Goal: Information Seeking & Learning: Check status

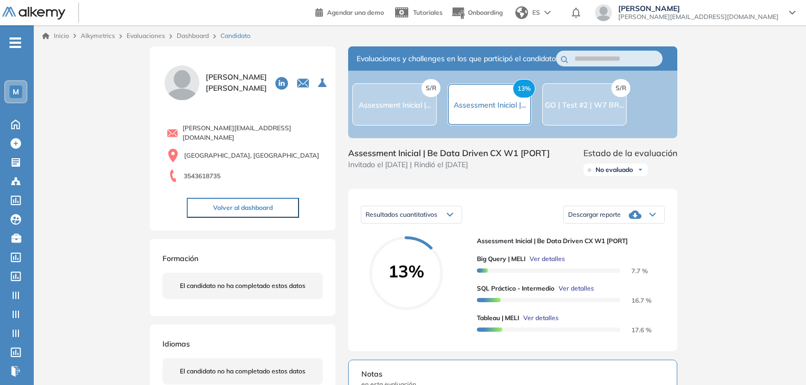
click at [695, 224] on div "Inicio Alkymetrics Evaluaciones Dashboard Candidato Duración : 00:00:00 Cantida…" at bounding box center [420, 327] width 773 height 605
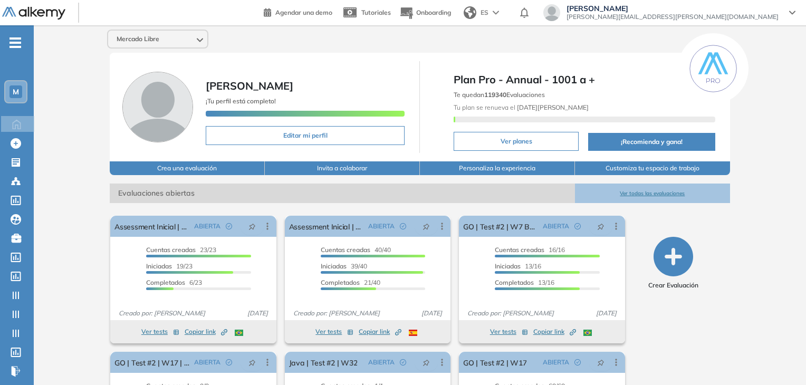
click at [16, 91] on span "M" at bounding box center [16, 92] width 6 height 8
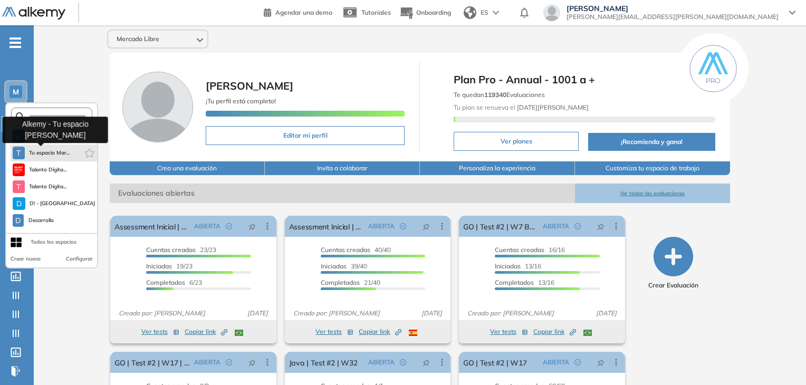
click at [42, 150] on span "Tu espacio Mar..." at bounding box center [49, 153] width 41 height 8
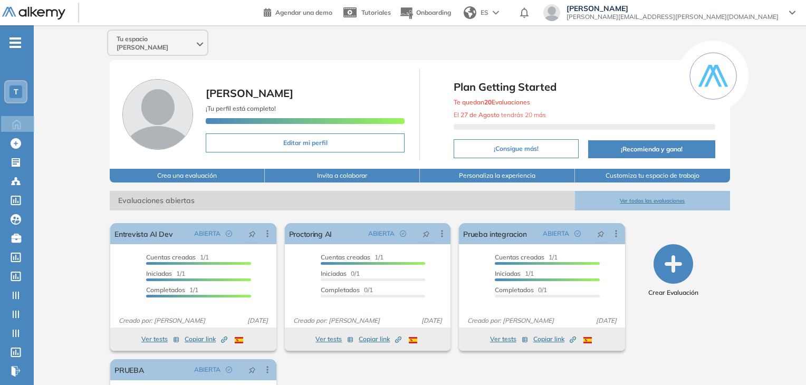
click at [69, 262] on div "Tu espacio Martin - DEV Martin Micheletti ¡Tu perfil está completo! Editar mi p…" at bounding box center [420, 262] width 773 height 474
click at [19, 259] on icon at bounding box center [16, 257] width 11 height 9
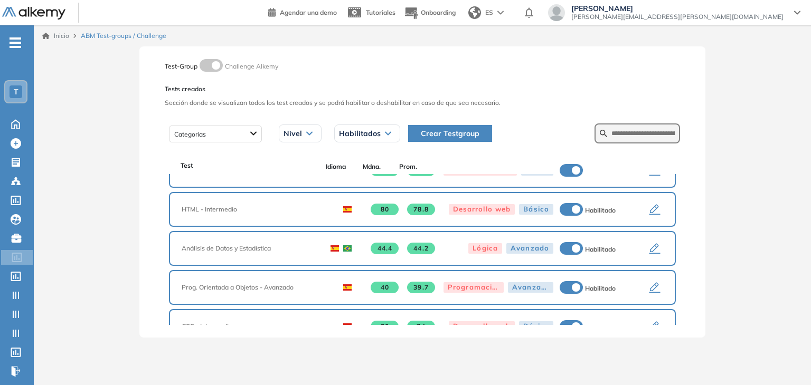
scroll to position [337, 0]
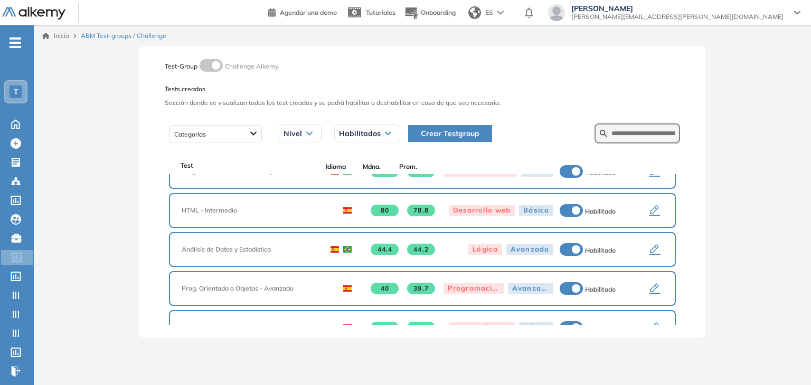
click at [411, 141] on form at bounding box center [636, 133] width 85 height 20
click at [411, 134] on input "text" at bounding box center [642, 133] width 63 height 9
type input "***"
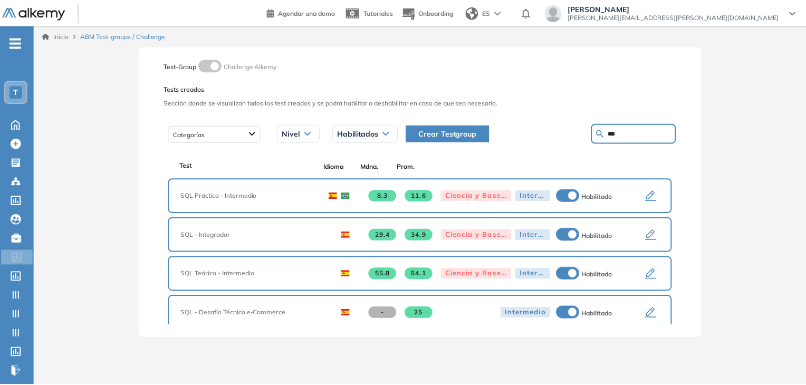
scroll to position [0, 0]
drag, startPoint x: 740, startPoint y: 225, endPoint x: 735, endPoint y: 222, distance: 6.2
click at [411, 224] on div "Inicio ABM Test-groups / Challenge Test-Group Challenge Alkemy Tests creados Se…" at bounding box center [422, 196] width 777 height 343
click at [411, 194] on icon "button" at bounding box center [654, 196] width 11 height 11
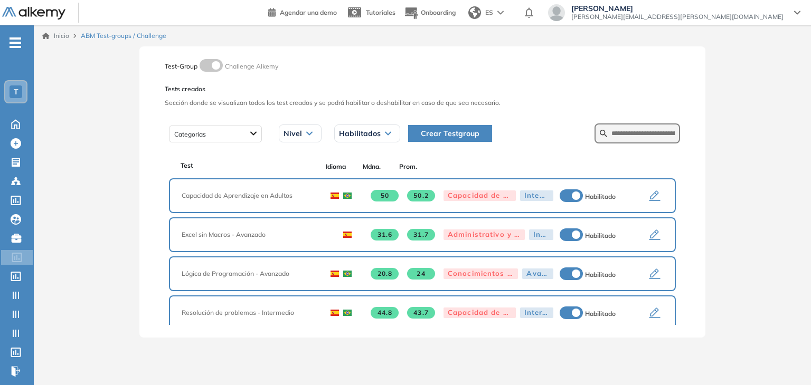
click at [411, 11] on div "Martin Micheletti martin.micheletti@alkemy.org" at bounding box center [674, 12] width 252 height 17
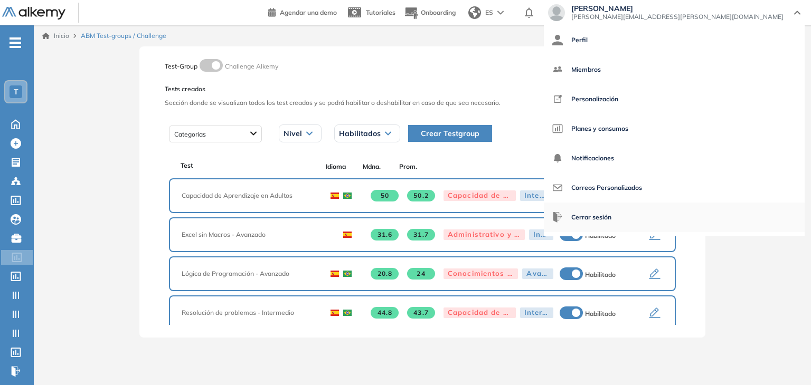
click at [411, 212] on li "Cerrar sesión" at bounding box center [674, 218] width 261 height 30
click at [411, 216] on span "Cerrar sesión" at bounding box center [591, 217] width 40 height 25
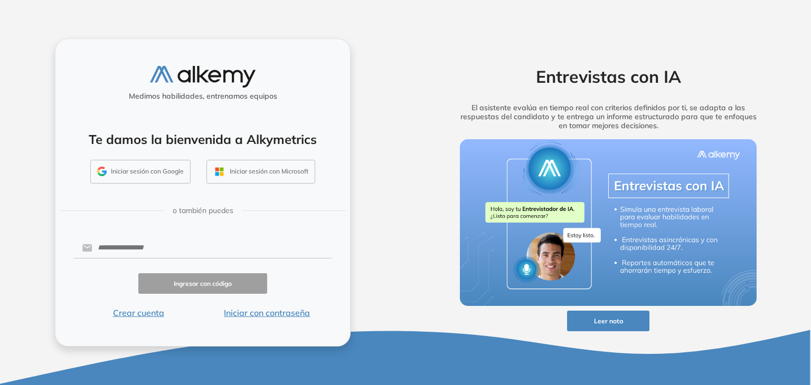
click at [283, 311] on button "Iniciar con contraseña" at bounding box center [267, 313] width 129 height 13
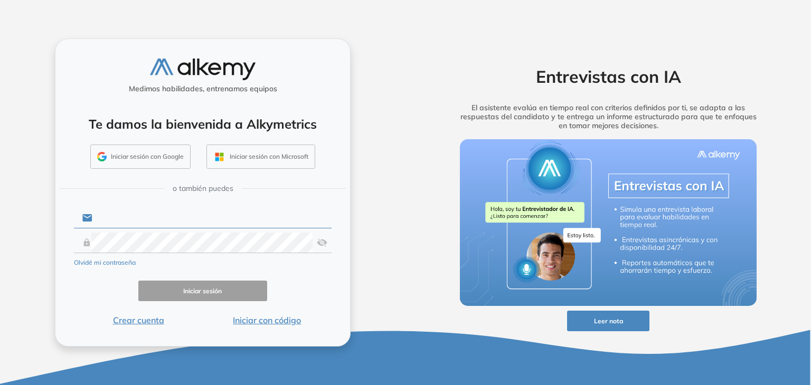
click at [141, 218] on input "text" at bounding box center [211, 218] width 239 height 20
click at [0, 385] on com-1password-button at bounding box center [0, 385] width 0 height 0
type input "**********"
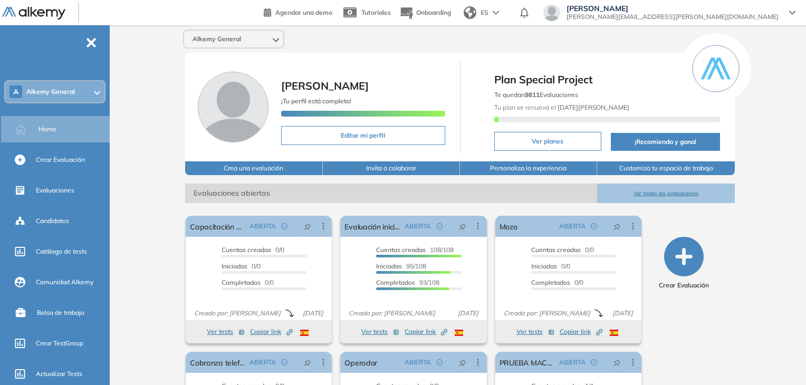
click at [65, 96] on span "Alkemy General" at bounding box center [50, 92] width 49 height 8
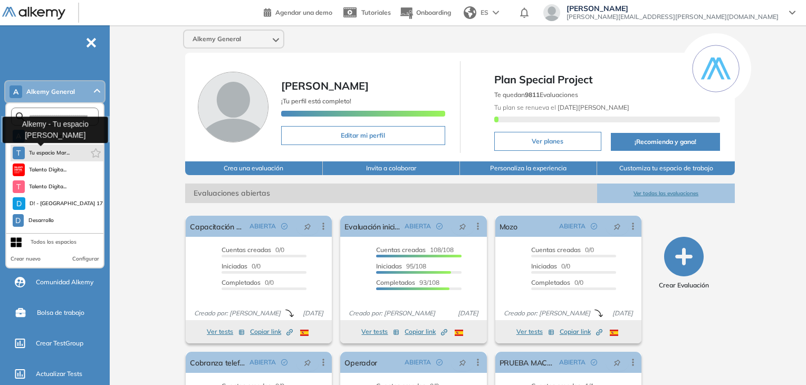
click at [55, 157] on button "T Tu espacio Mar..." at bounding box center [42, 153] width 58 height 13
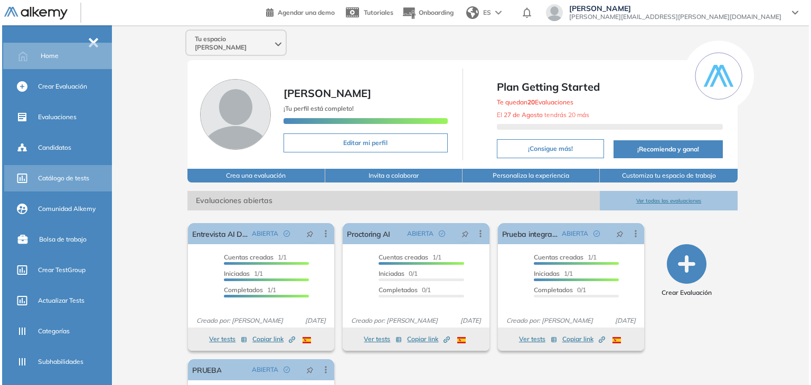
scroll to position [200, 0]
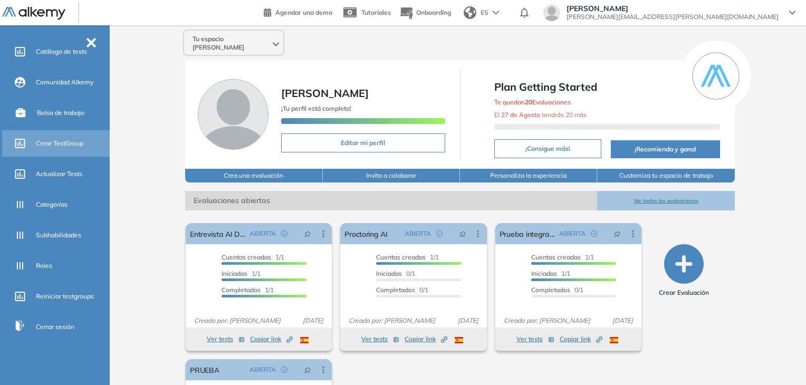
click at [68, 139] on span "Crear TestGroup" at bounding box center [59, 143] width 47 height 9
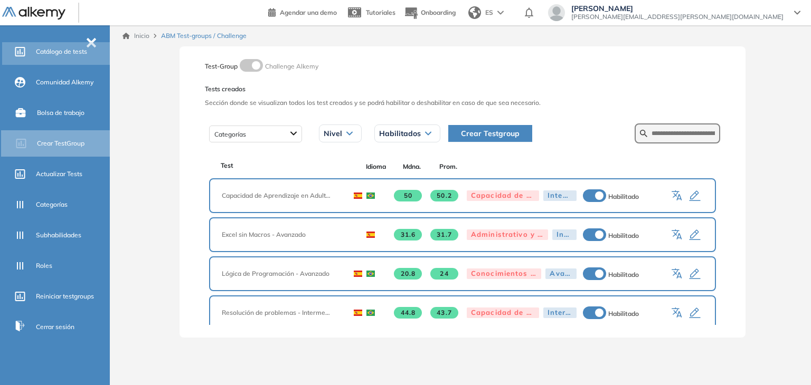
click at [96, 44] on div "Catálogo de tests" at bounding box center [72, 52] width 72 height 18
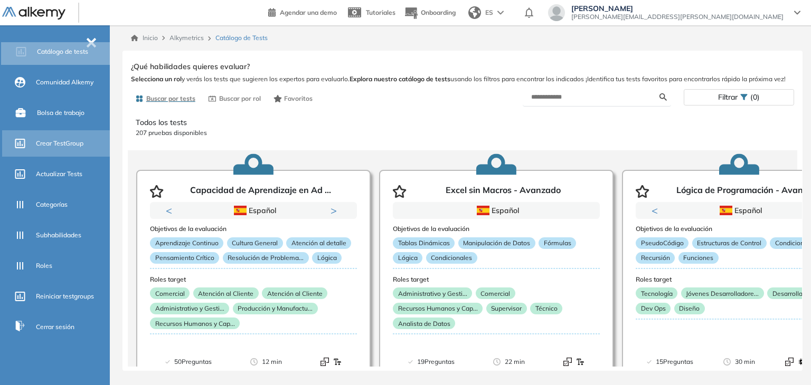
click at [59, 142] on span "Crear TestGroup" at bounding box center [59, 143] width 47 height 9
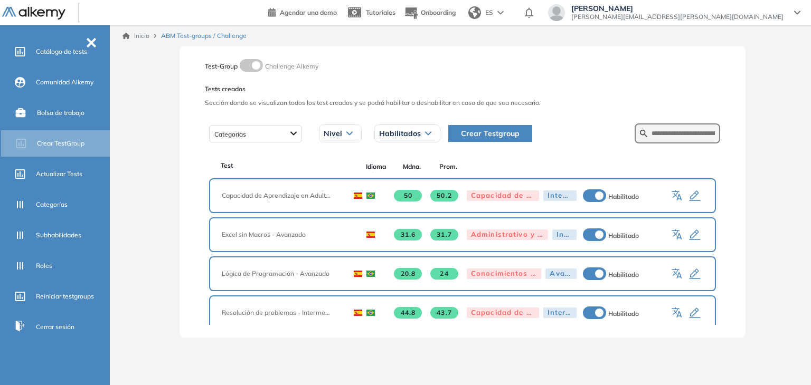
click at [89, 41] on span "-" at bounding box center [91, 41] width 12 height 8
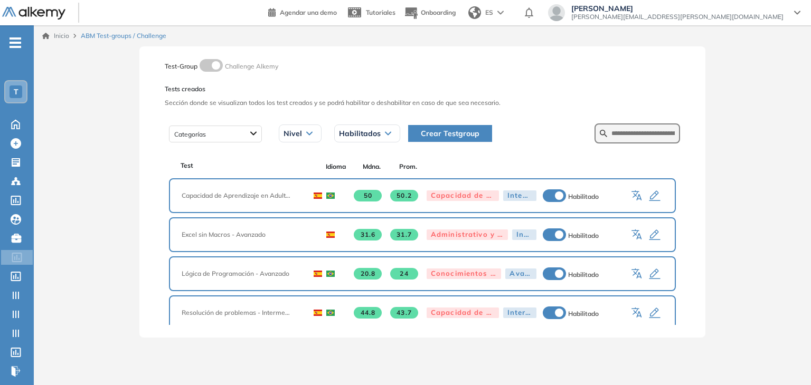
click at [652, 141] on form at bounding box center [636, 133] width 85 height 20
click at [661, 136] on input "text" at bounding box center [642, 133] width 63 height 9
type input "***"
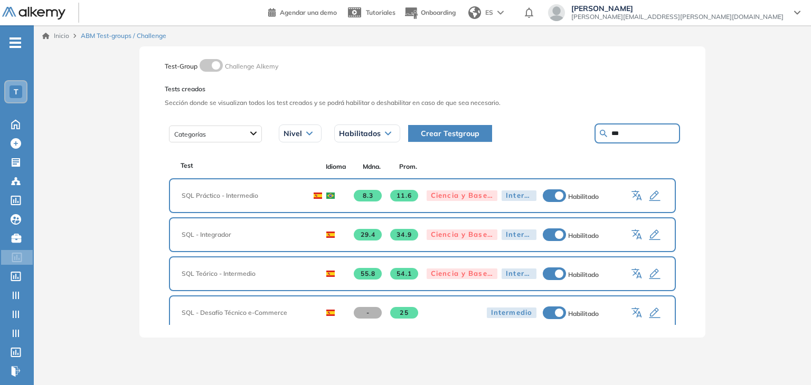
click at [631, 195] on icon "button" at bounding box center [637, 196] width 13 height 13
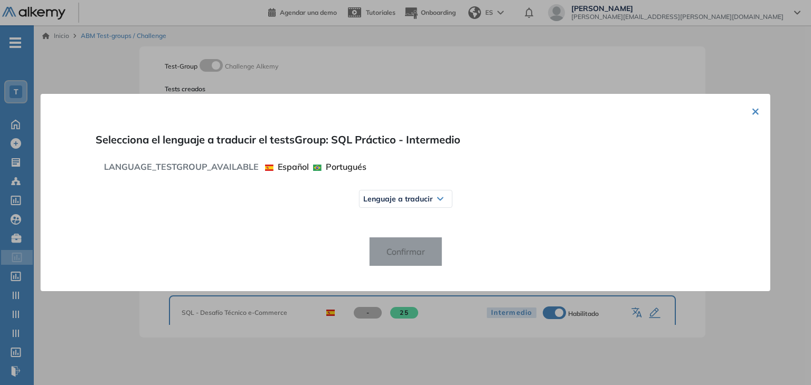
click at [415, 204] on div "Lenguaje a traducir" at bounding box center [405, 199] width 92 height 17
click at [754, 112] on button "×" at bounding box center [755, 110] width 8 height 13
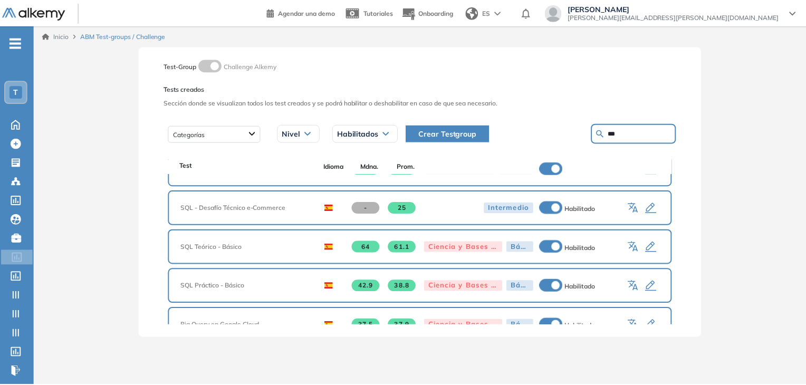
scroll to position [106, 0]
click at [631, 280] on icon "button" at bounding box center [637, 286] width 13 height 13
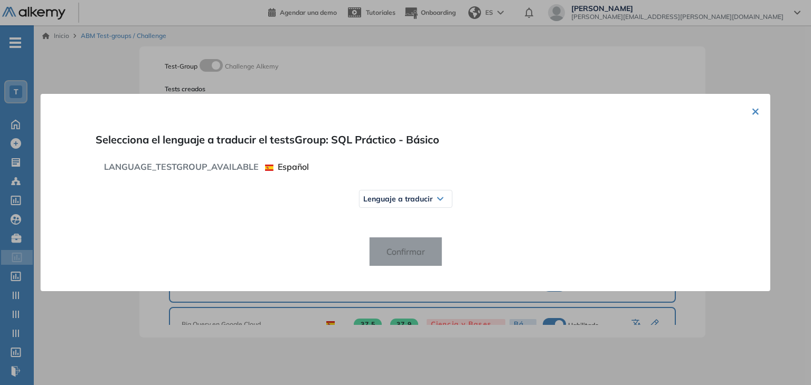
click at [400, 199] on span "Lenguaje a traducir" at bounding box center [397, 199] width 69 height 8
click at [397, 259] on span "Portugués" at bounding box center [388, 259] width 41 height 8
click at [399, 255] on span "Confirmar" at bounding box center [404, 251] width 55 height 17
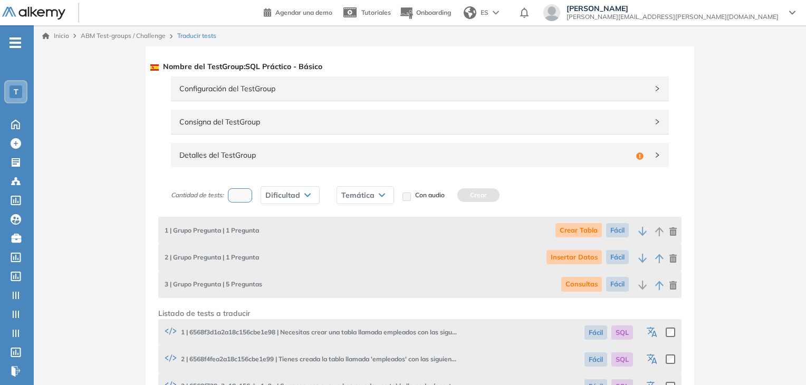
scroll to position [211, 0]
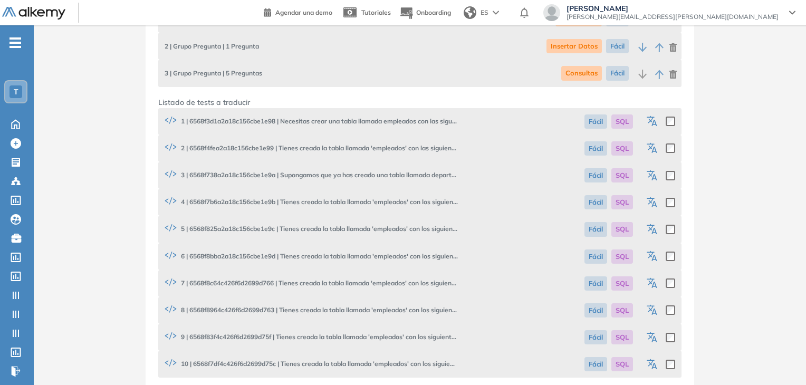
click at [653, 121] on icon "button" at bounding box center [654, 123] width 5 height 6
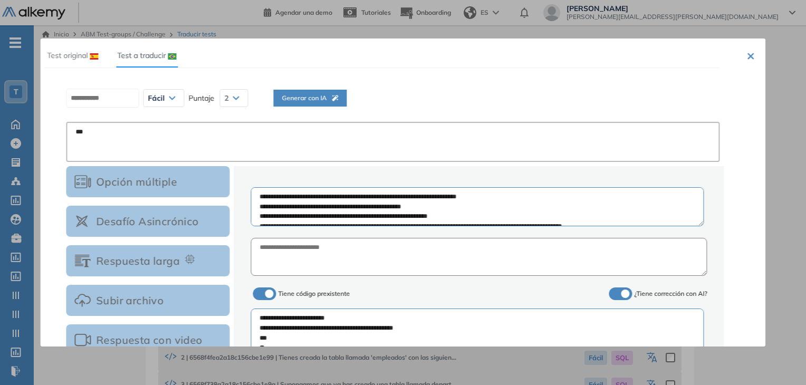
scroll to position [0, 0]
click at [324, 104] on div "Generar con IA" at bounding box center [310, 110] width 56 height 35
type textarea "**********"
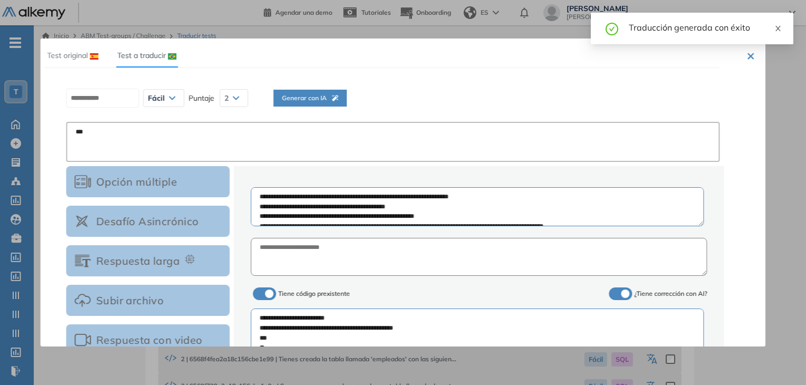
click at [778, 29] on icon "close" at bounding box center [778, 28] width 5 height 5
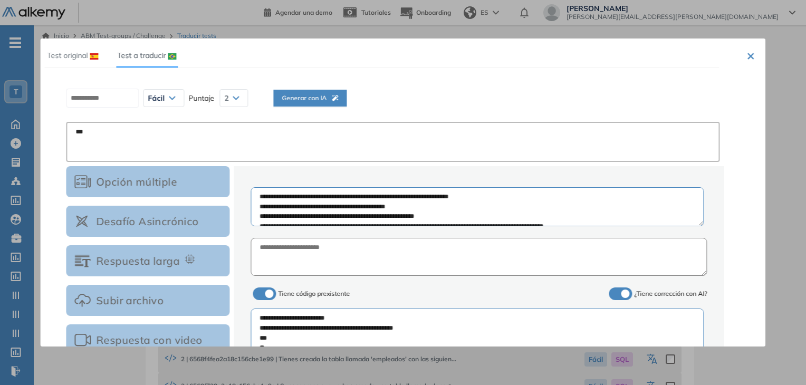
click at [748, 55] on button "×" at bounding box center [751, 55] width 8 height 13
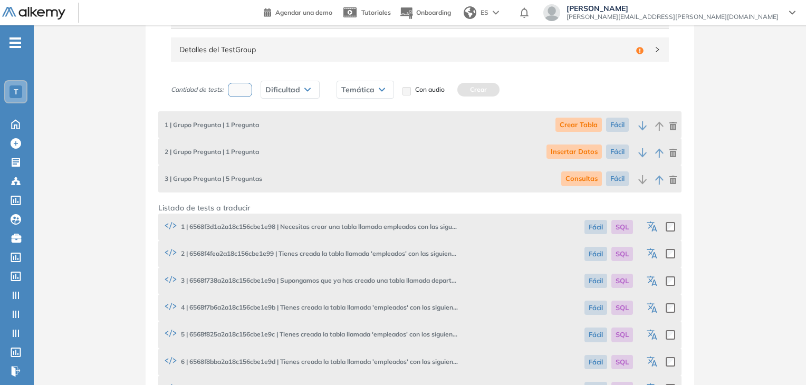
click at [650, 253] on icon "button" at bounding box center [653, 254] width 13 height 13
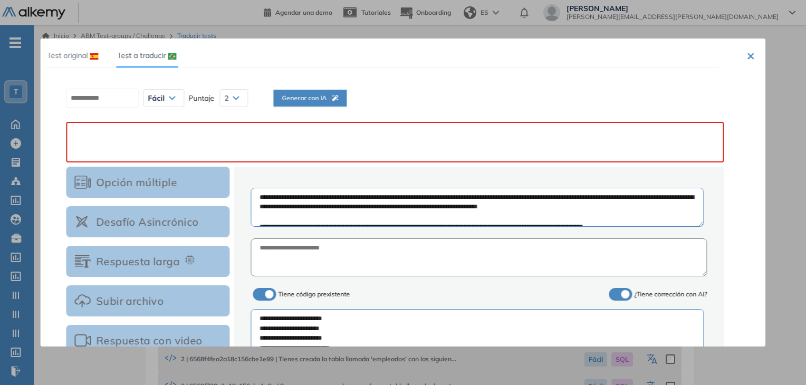
click at [205, 147] on textarea at bounding box center [395, 142] width 658 height 41
click at [327, 98] on span "Generar con IA" at bounding box center [310, 98] width 56 height 10
type textarea "**********"
click at [747, 57] on button "×" at bounding box center [751, 55] width 8 height 13
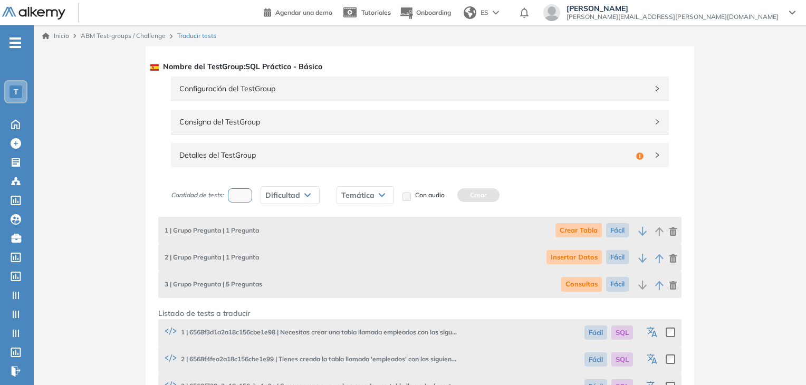
click at [152, 37] on link "ABM Test-groups / Challenge" at bounding box center [123, 36] width 85 height 8
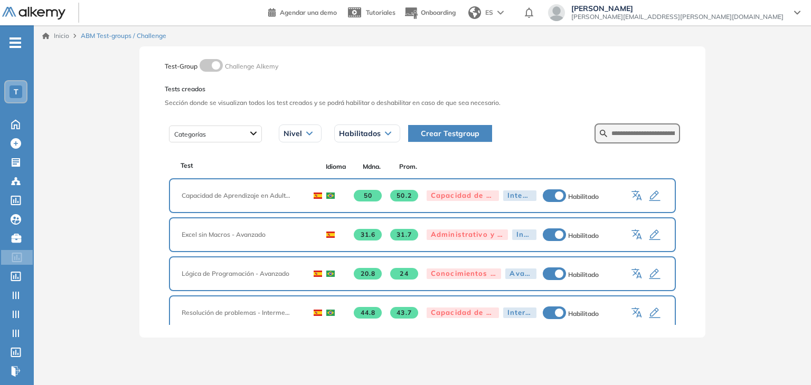
click at [728, 126] on div "Inicio ABM Test-groups / Challenge Test-Group Challenge Alkemy Tests creados Se…" at bounding box center [422, 196] width 777 height 343
click at [57, 20] on div at bounding box center [47, 13] width 90 height 24
click at [51, 15] on img at bounding box center [33, 13] width 63 height 13
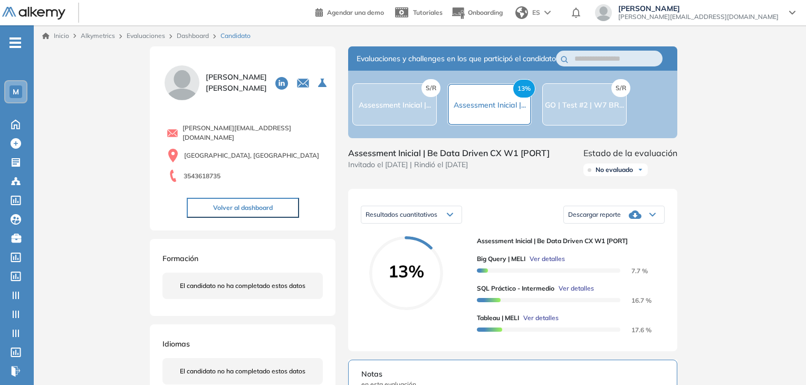
click at [116, 195] on div "Inicio Alkymetrics Evaluaciones Dashboard Candidato Duración : 00:00:00 Cantida…" at bounding box center [420, 327] width 773 height 605
click at [201, 39] on link "Dashboard" at bounding box center [193, 36] width 32 height 8
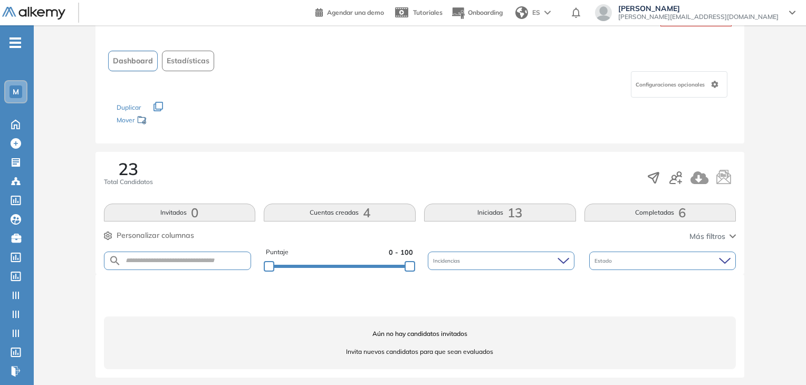
scroll to position [52, 0]
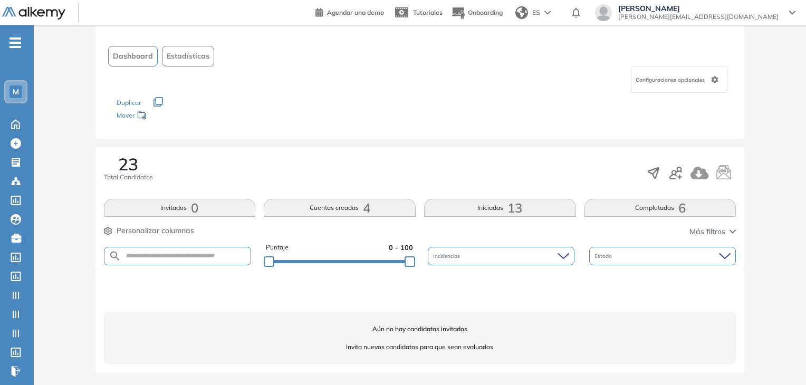
click at [646, 207] on button "Completadas 6" at bounding box center [661, 208] width 152 height 18
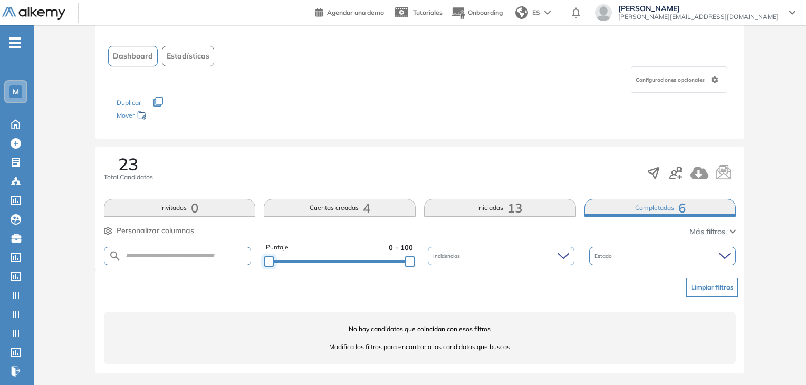
click at [270, 263] on div at bounding box center [269, 261] width 11 height 11
click at [722, 277] on div "Limpiar filtros" at bounding box center [422, 288] width 633 height 32
click at [716, 285] on button "Limpiar filtros" at bounding box center [713, 287] width 52 height 19
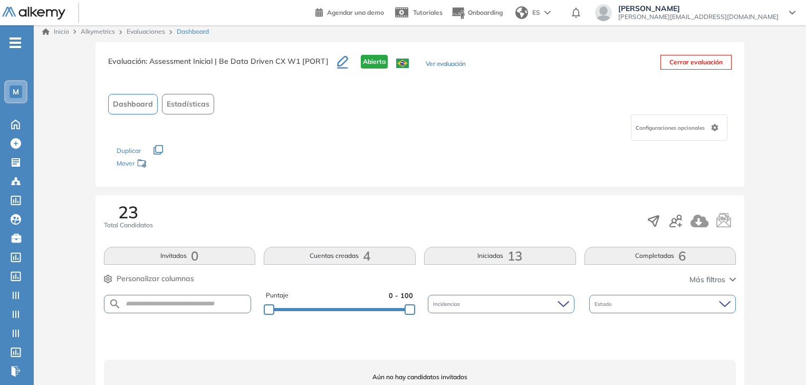
scroll to position [0, 0]
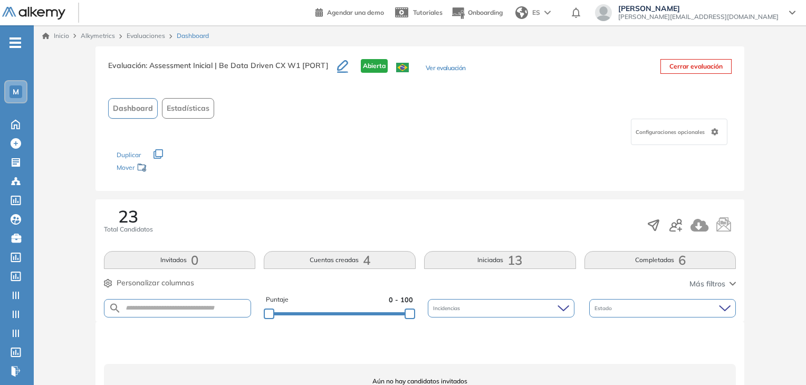
click at [149, 30] on div "Inicio Alkymetrics Evaluaciones Dashboard" at bounding box center [420, 35] width 773 height 21
click at [136, 36] on link "Evaluaciones" at bounding box center [146, 36] width 39 height 8
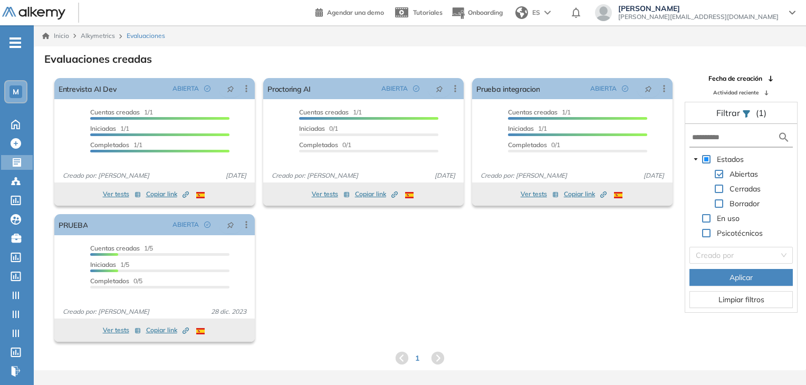
click at [21, 90] on div "M" at bounding box center [15, 91] width 13 height 13
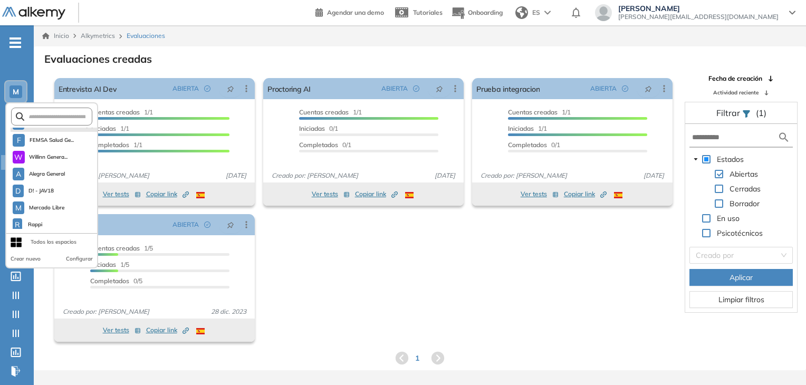
scroll to position [270, 0]
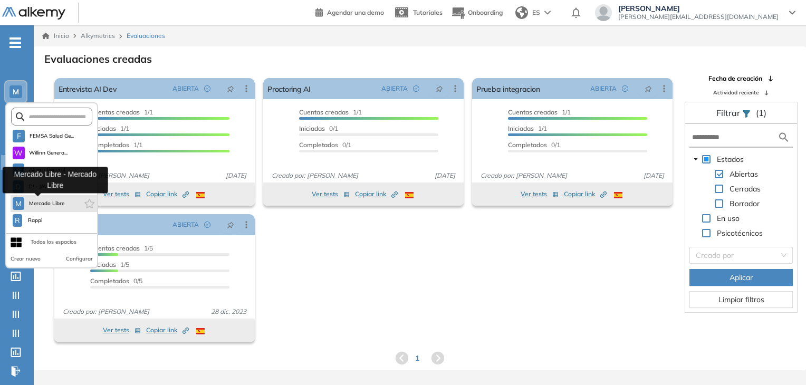
click at [48, 204] on span "Mercado Libre" at bounding box center [46, 203] width 36 height 8
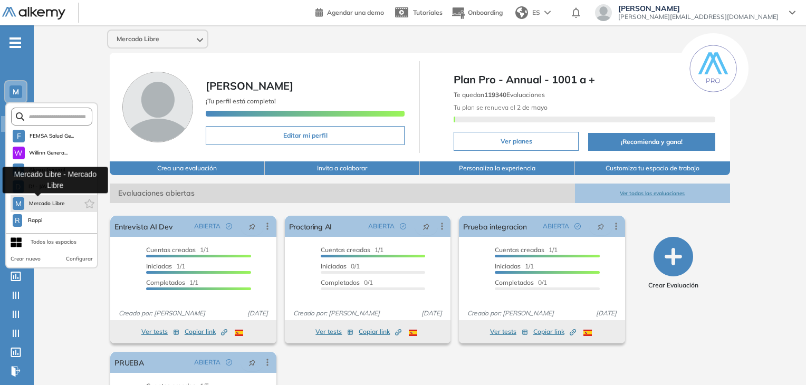
click at [43, 203] on span "Mercado Libre" at bounding box center [46, 203] width 36 height 8
click at [51, 204] on span "Mercado Libre" at bounding box center [46, 203] width 36 height 8
click at [46, 205] on span "Mercado Libre" at bounding box center [46, 203] width 36 height 8
click at [30, 203] on span "Mercado Libre" at bounding box center [46, 203] width 36 height 8
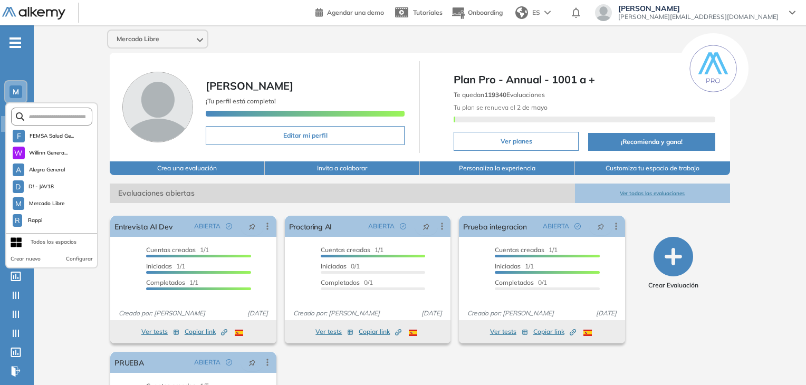
click at [74, 64] on div "Mercado Libre Martin Micheletti ¡Tu perfil está completo! Editar mi perfil Plan…" at bounding box center [420, 258] width 773 height 467
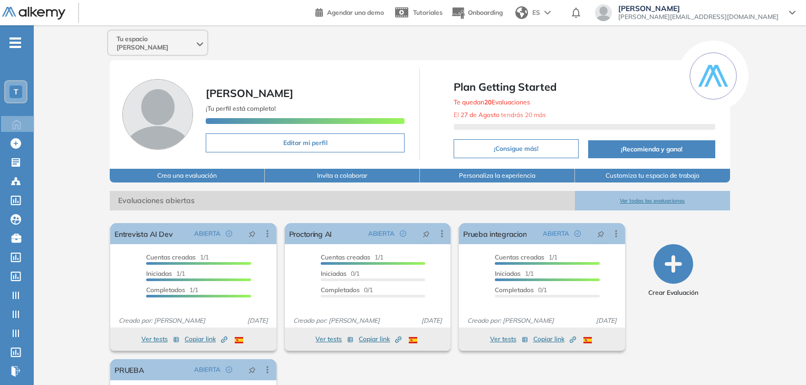
click at [15, 86] on div "T" at bounding box center [15, 91] width 13 height 13
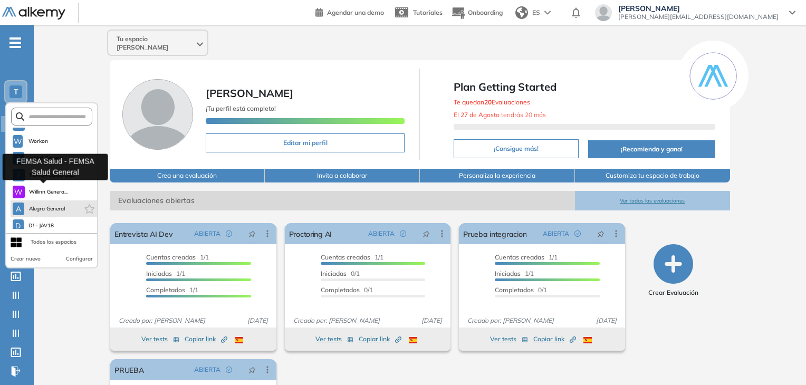
scroll to position [270, 0]
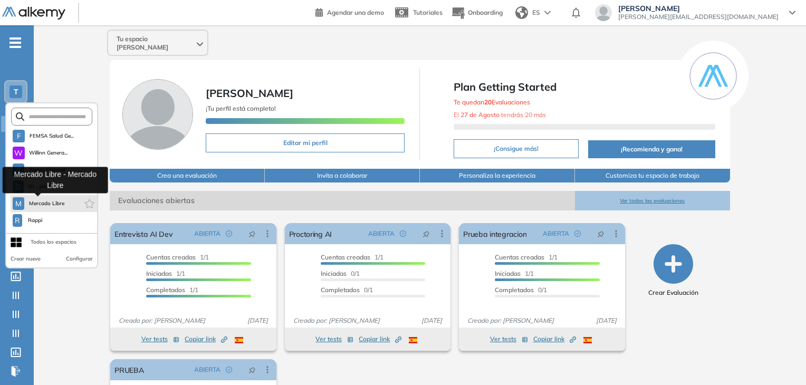
click at [45, 201] on span "Mercado Libre" at bounding box center [46, 203] width 36 height 8
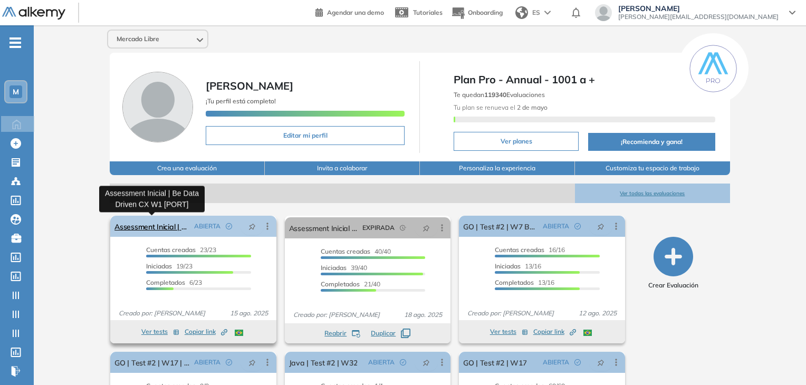
click at [155, 226] on link "Assessment Inicial | Be Data Driven CX W1 [PORT]" at bounding box center [152, 226] width 75 height 21
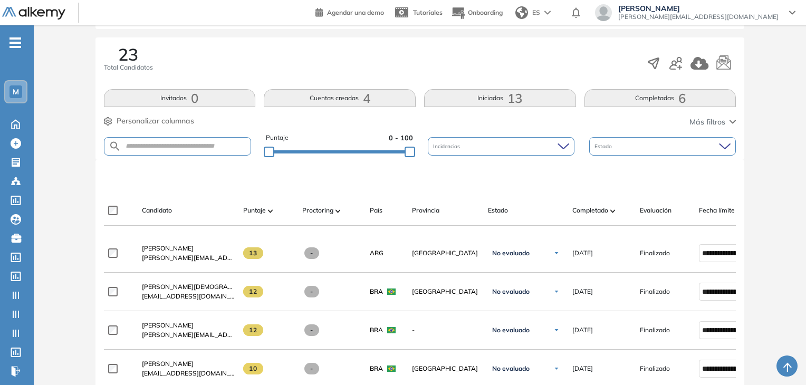
scroll to position [211, 0]
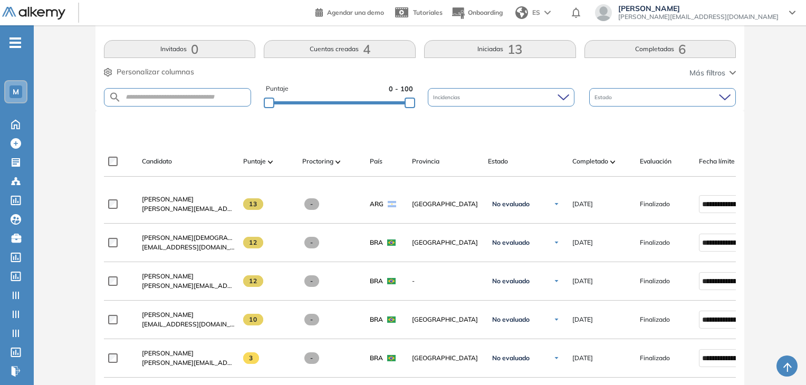
drag, startPoint x: 383, startPoint y: 64, endPoint x: 610, endPoint y: 170, distance: 250.0
click at [684, 80] on div "23 Total Candidatos Invitados 0 Cuentas creadas 4 Iniciadas 13 Completadas 6 Pe…" at bounding box center [421, 49] width 650 height 122
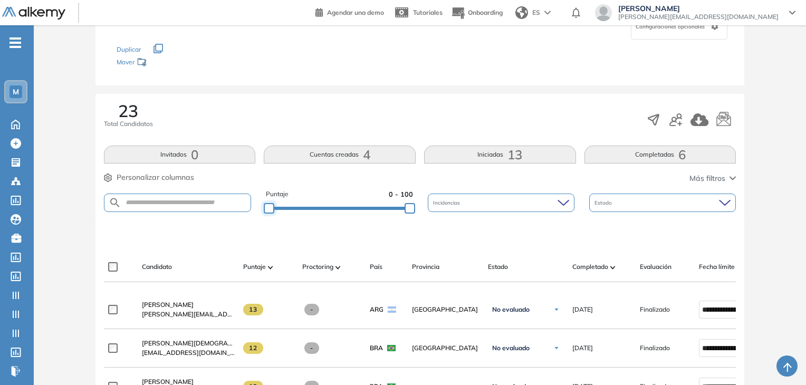
click at [266, 214] on div at bounding box center [269, 208] width 11 height 11
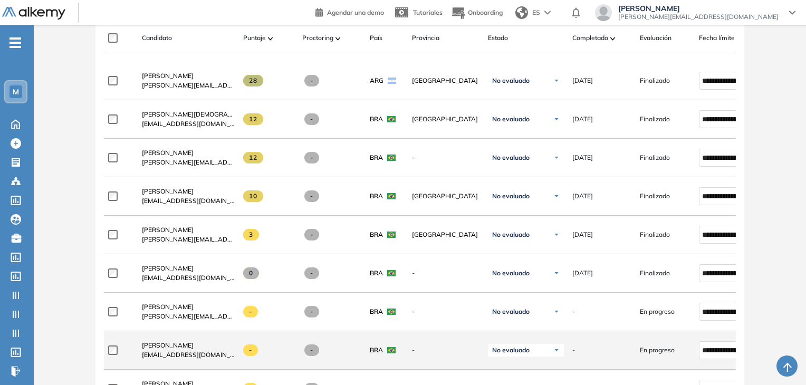
scroll to position [317, 0]
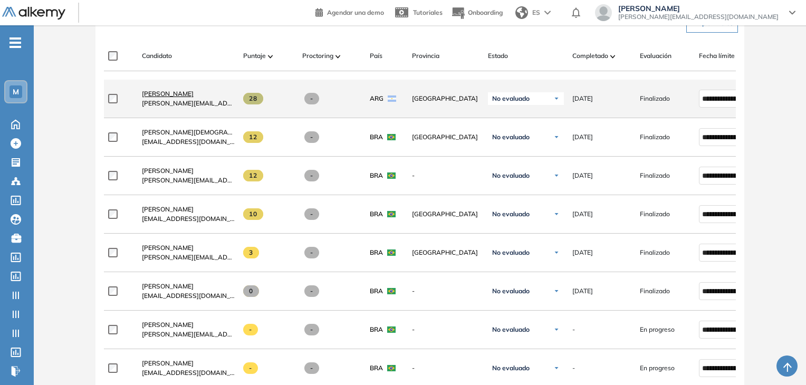
click at [173, 96] on span "[PERSON_NAME]" at bounding box center [168, 94] width 52 height 8
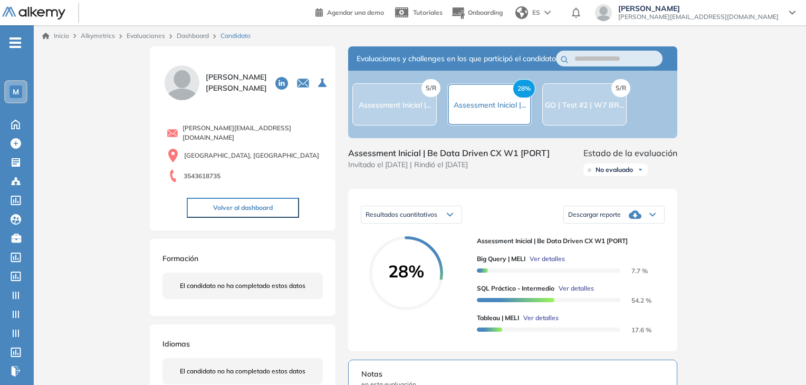
click at [577, 293] on span "Ver detalles" at bounding box center [576, 288] width 35 height 9
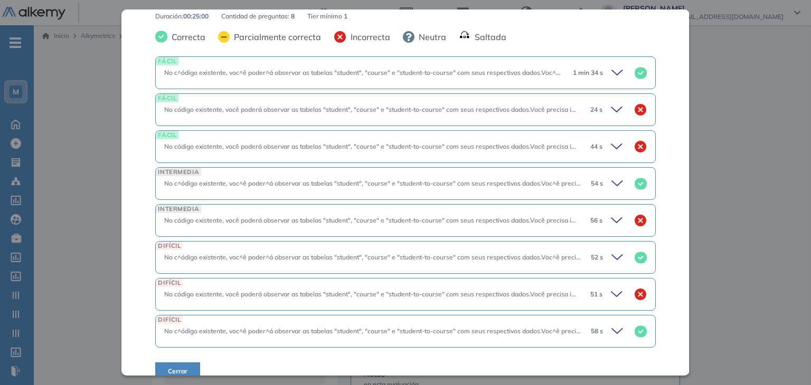
scroll to position [451, 0]
click at [611, 323] on icon at bounding box center [618, 330] width 15 height 15
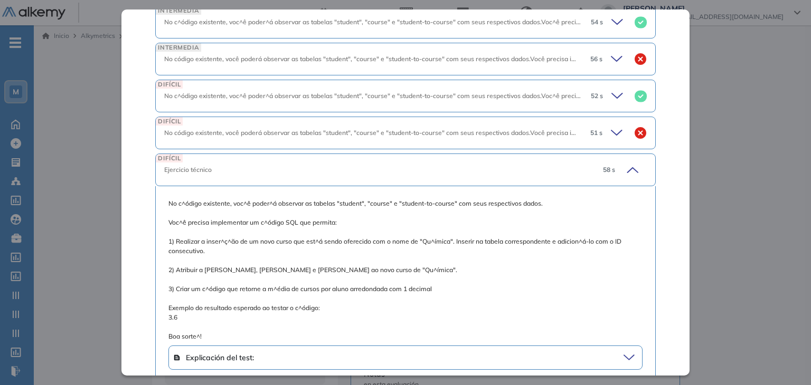
scroll to position [662, 0]
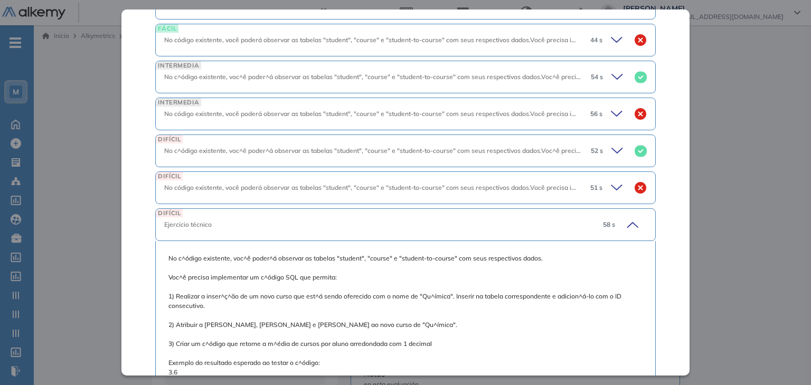
click at [625, 217] on icon at bounding box center [630, 224] width 15 height 15
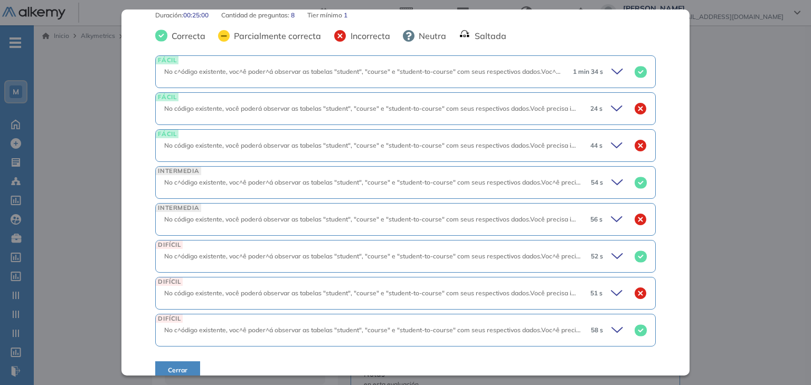
click at [614, 175] on icon at bounding box center [618, 182] width 15 height 15
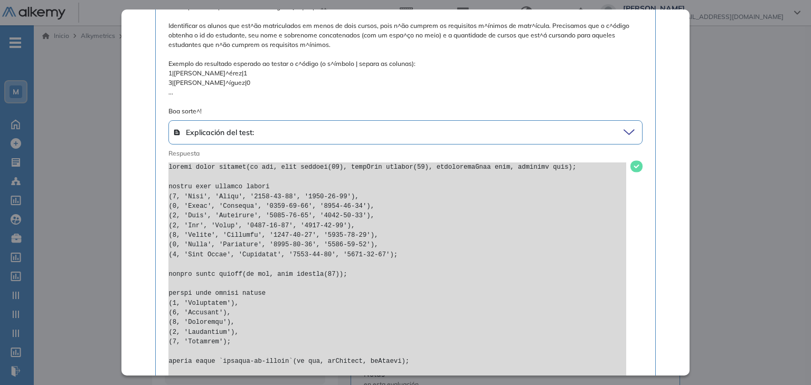
scroll to position [556, 0]
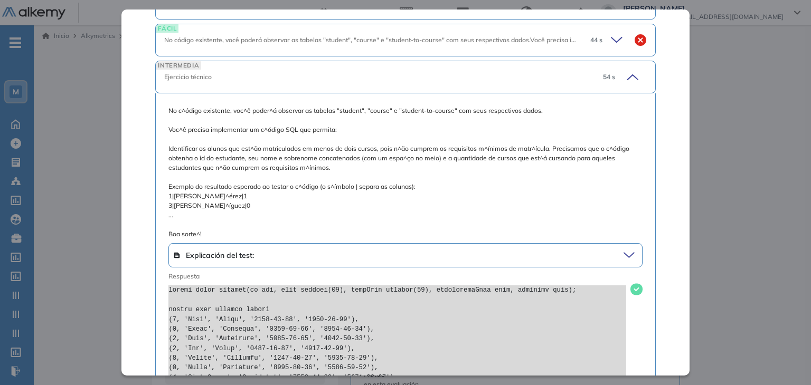
click at [623, 70] on icon at bounding box center [630, 77] width 15 height 15
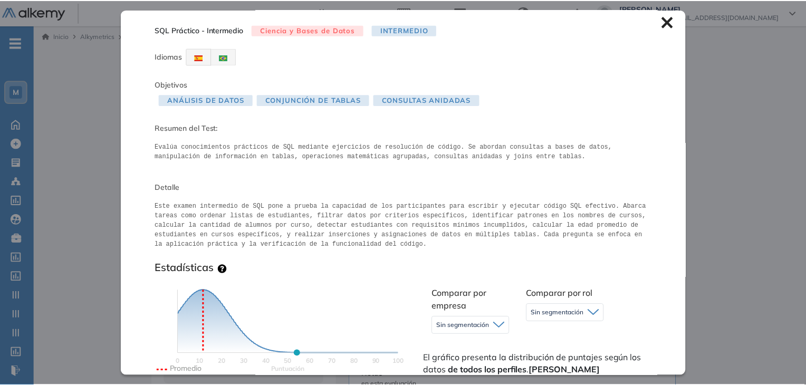
scroll to position [0, 0]
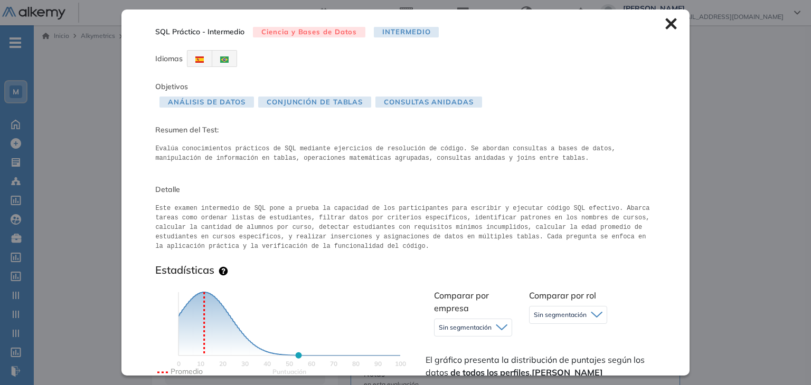
click at [665, 27] on icon at bounding box center [670, 23] width 11 height 11
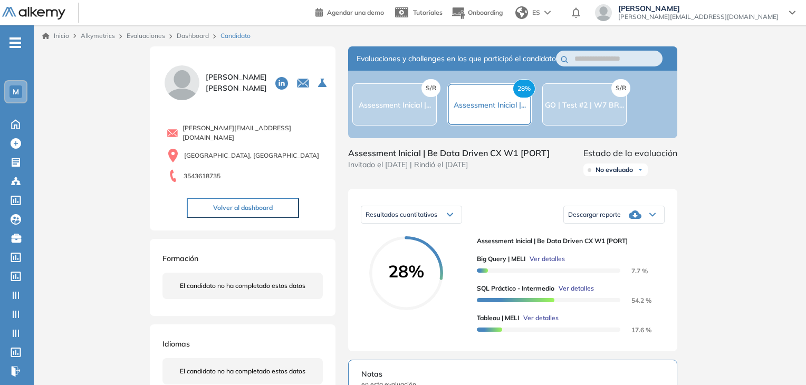
click at [579, 293] on span "Ver detalles" at bounding box center [576, 288] width 35 height 9
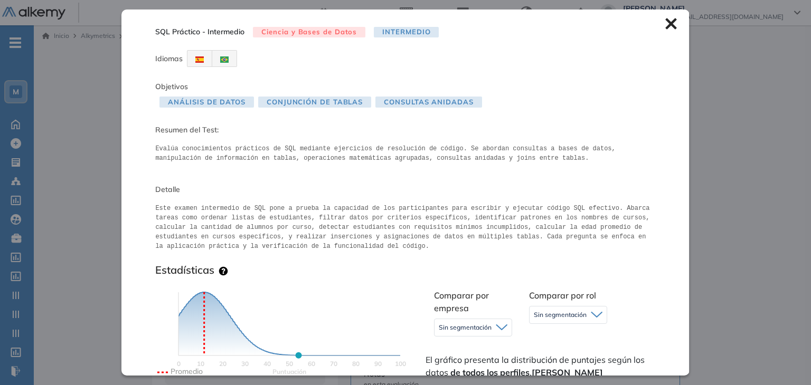
click at [665, 20] on icon at bounding box center [670, 23] width 11 height 11
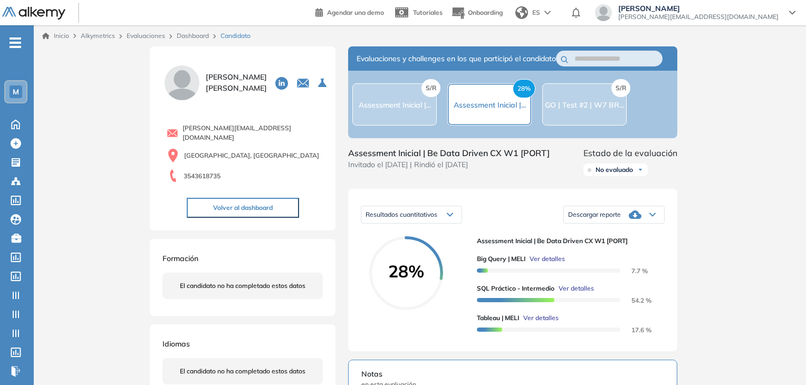
click at [185, 39] on link "Dashboard" at bounding box center [193, 36] width 32 height 8
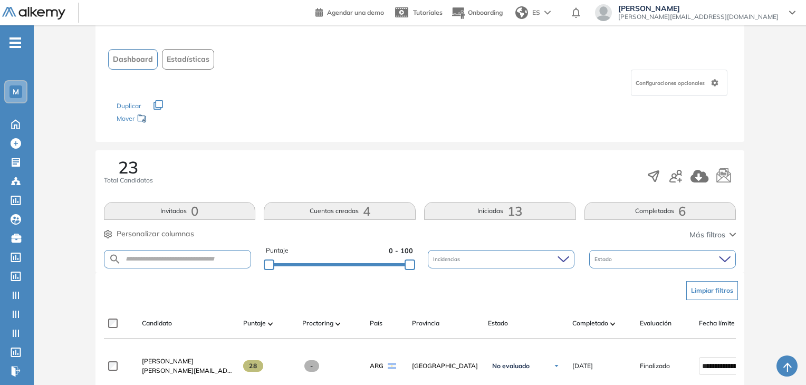
scroll to position [211, 0]
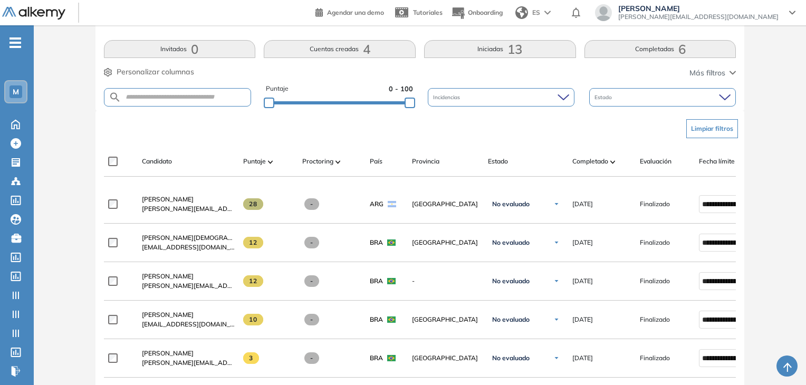
click at [685, 49] on span "6" at bounding box center [682, 49] width 7 height 0
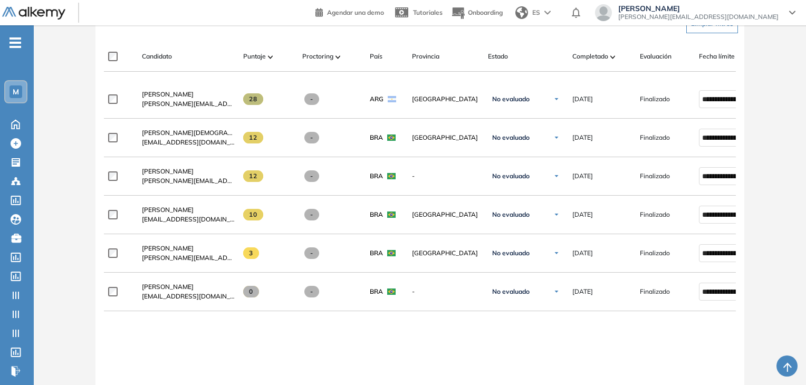
scroll to position [317, 0]
click at [450, 343] on div "**********" at bounding box center [420, 284] width 633 height 408
drag, startPoint x: 255, startPoint y: 344, endPoint x: 244, endPoint y: 313, distance: 33.1
click at [255, 344] on div "**********" at bounding box center [420, 284] width 633 height 408
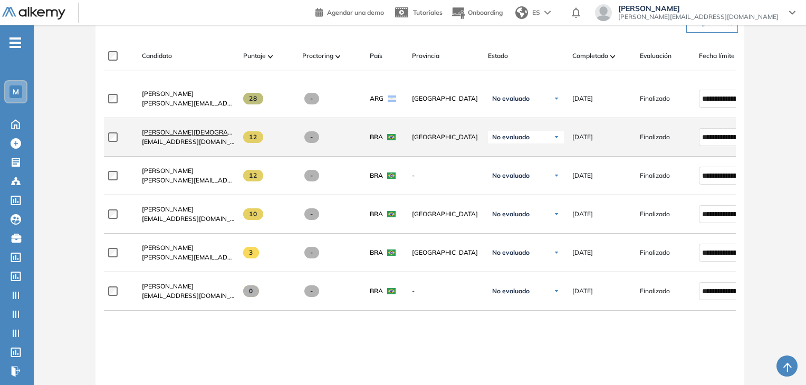
click at [160, 136] on span "[PERSON_NAME] De [DEMOGRAPHIC_DATA][PERSON_NAME] Tai" at bounding box center [203, 132] width 123 height 8
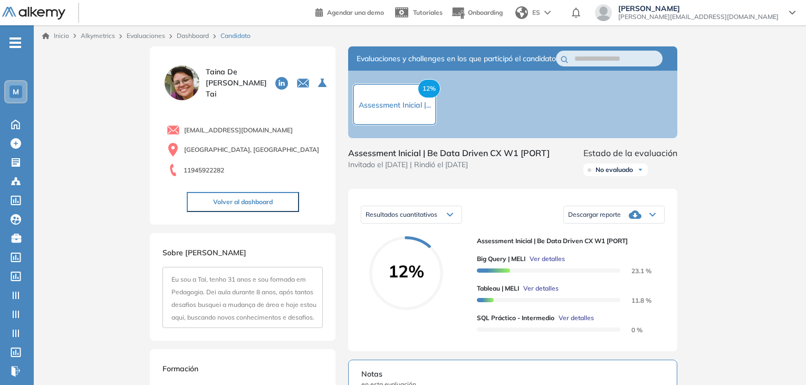
click at [573, 323] on span "Ver detalles" at bounding box center [576, 317] width 35 height 9
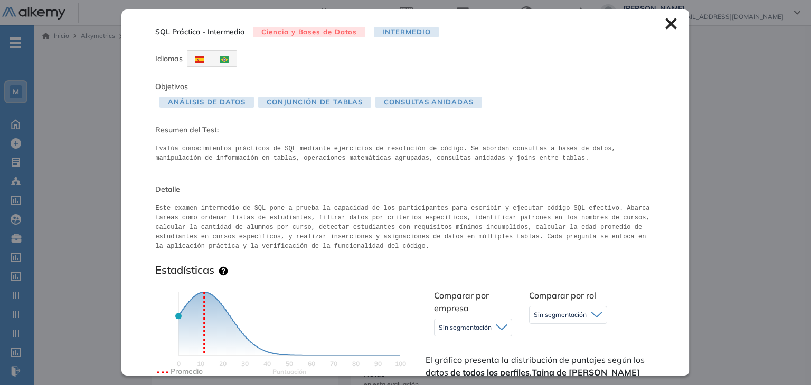
click at [666, 22] on icon at bounding box center [670, 23] width 11 height 11
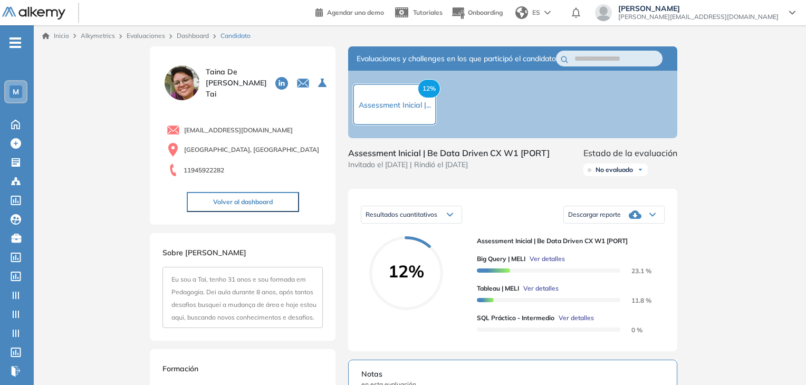
click at [197, 34] on link "Dashboard" at bounding box center [193, 36] width 32 height 8
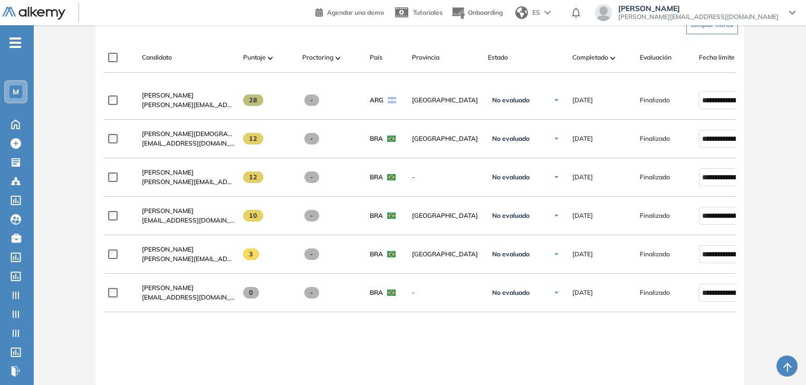
scroll to position [317, 0]
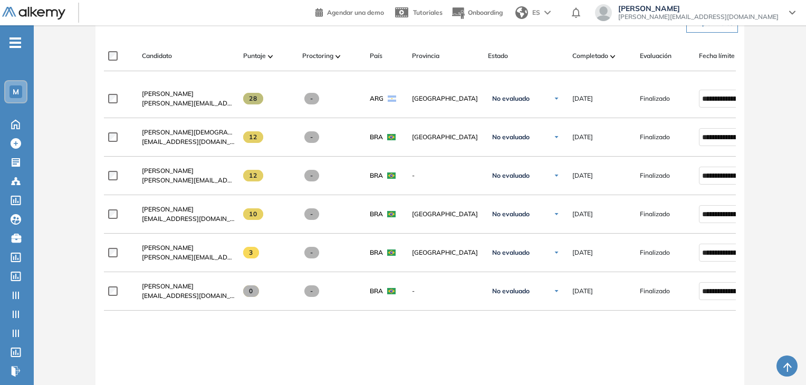
click at [214, 335] on div "**********" at bounding box center [420, 284] width 633 height 408
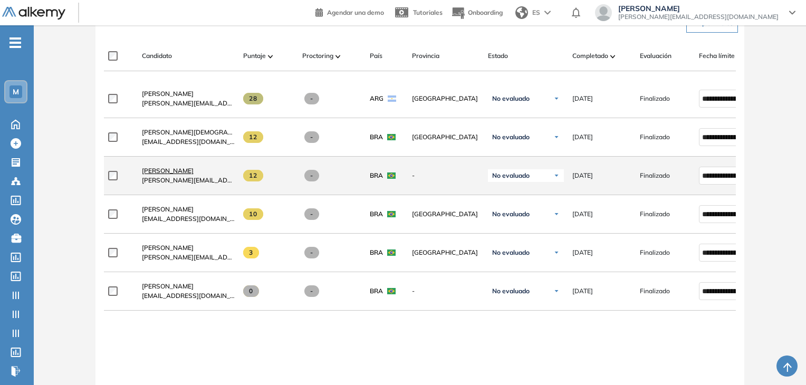
click at [194, 173] on span "[PERSON_NAME] Do [PERSON_NAME]" at bounding box center [168, 171] width 52 height 8
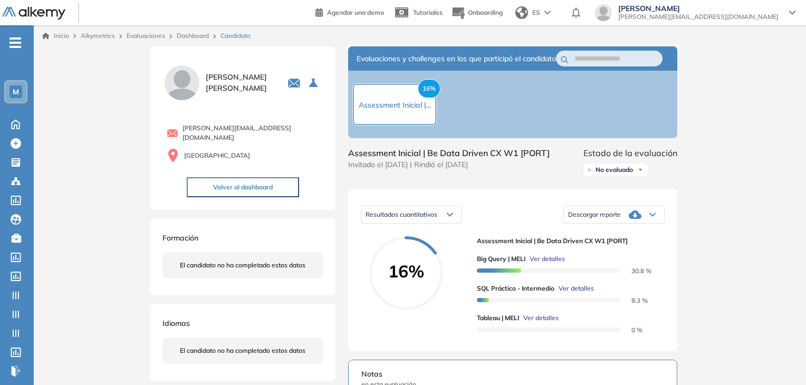
click at [570, 293] on span "Ver detalles" at bounding box center [576, 288] width 35 height 9
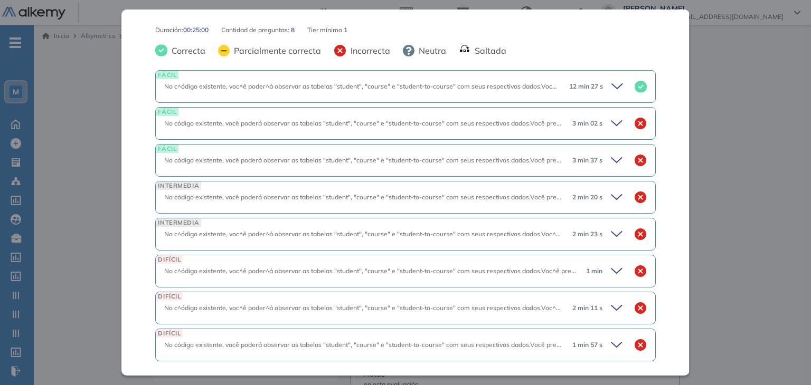
scroll to position [463, 0]
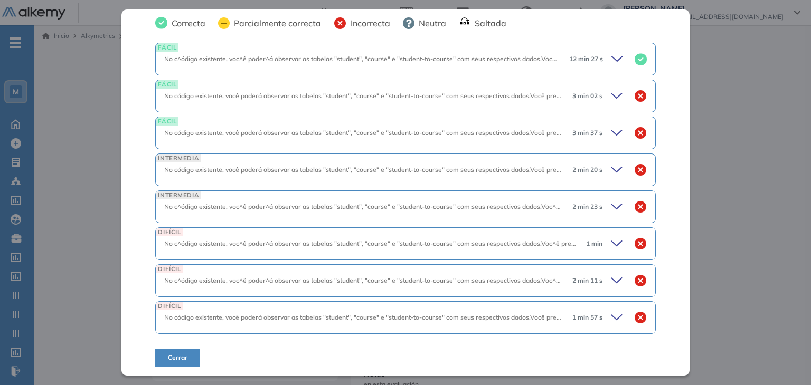
click at [611, 56] on icon at bounding box center [618, 59] width 15 height 15
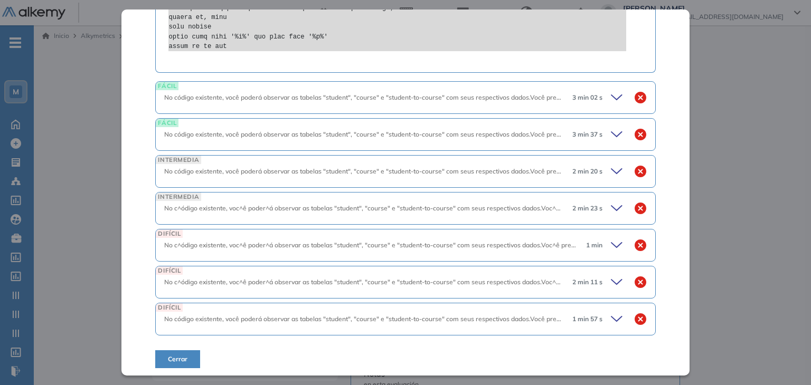
scroll to position [973, 0]
click at [611, 91] on icon at bounding box center [618, 96] width 15 height 15
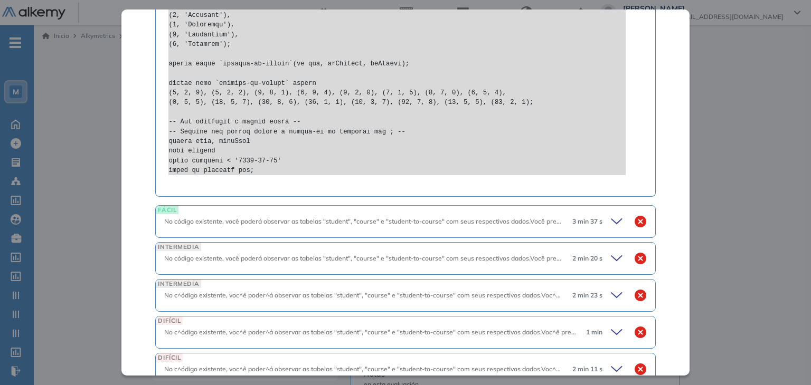
scroll to position [1395, 0]
click at [601, 219] on div "3 min 37 s" at bounding box center [605, 220] width 83 height 15
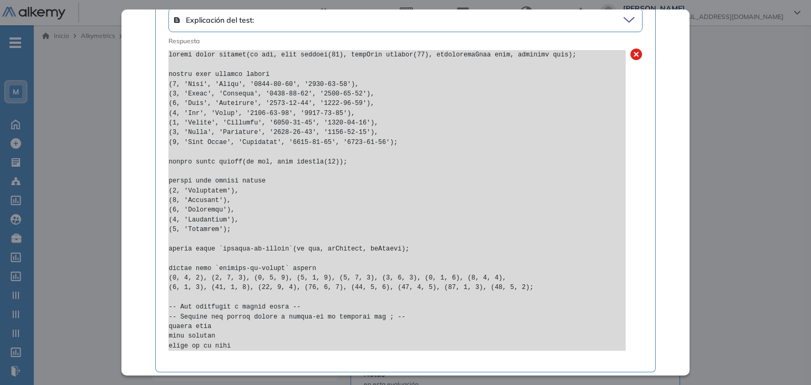
scroll to position [1817, 0]
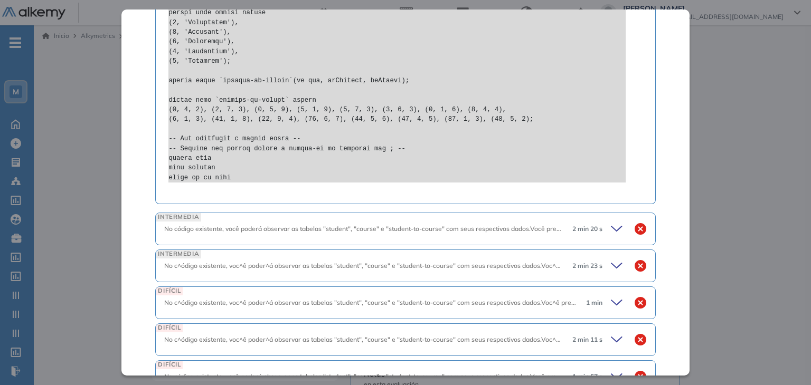
click at [601, 222] on div "2 min 20 s" at bounding box center [605, 229] width 83 height 15
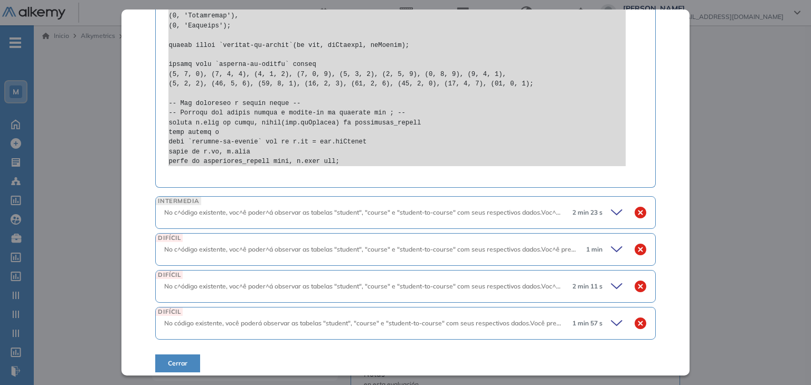
scroll to position [2500, 0]
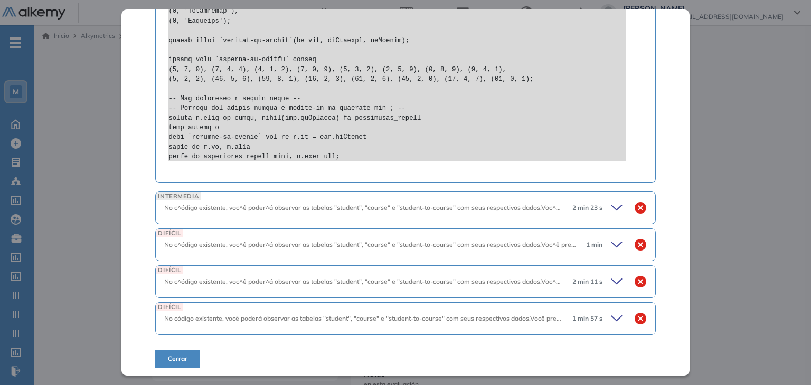
click at [611, 203] on icon at bounding box center [618, 208] width 15 height 15
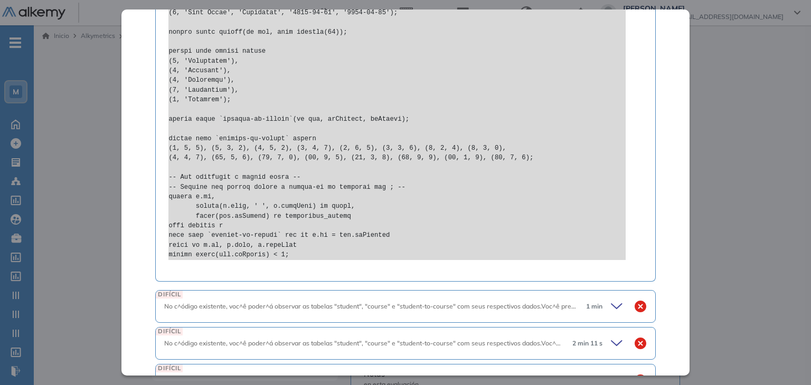
scroll to position [3027, 0]
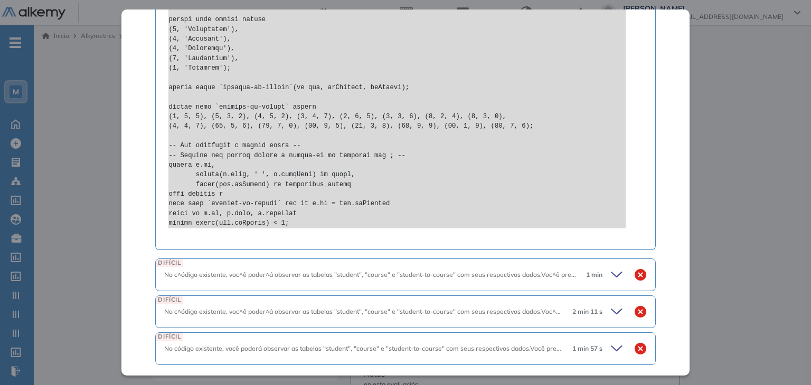
click at [611, 268] on icon at bounding box center [618, 275] width 15 height 15
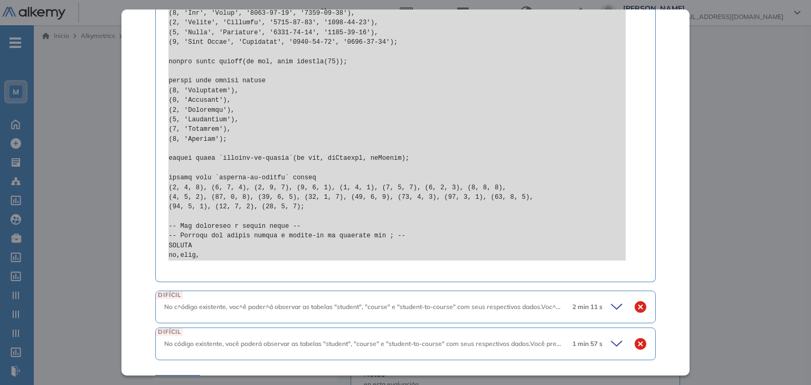
scroll to position [3555, 0]
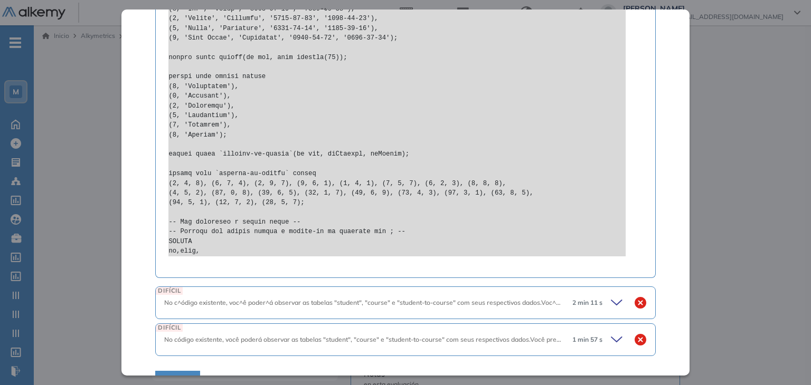
click at [611, 296] on icon at bounding box center [618, 303] width 15 height 15
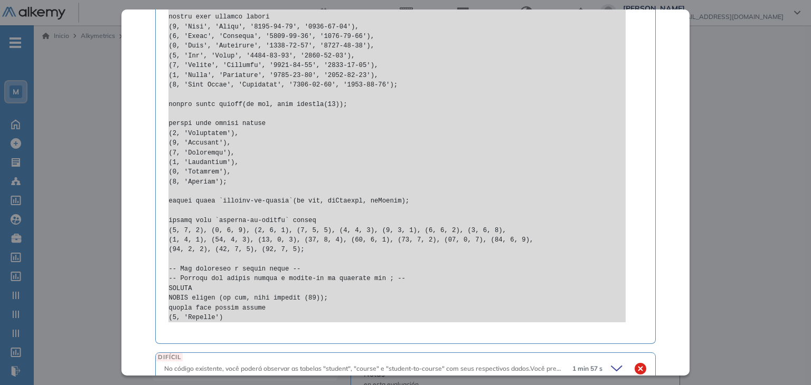
scroll to position [4132, 0]
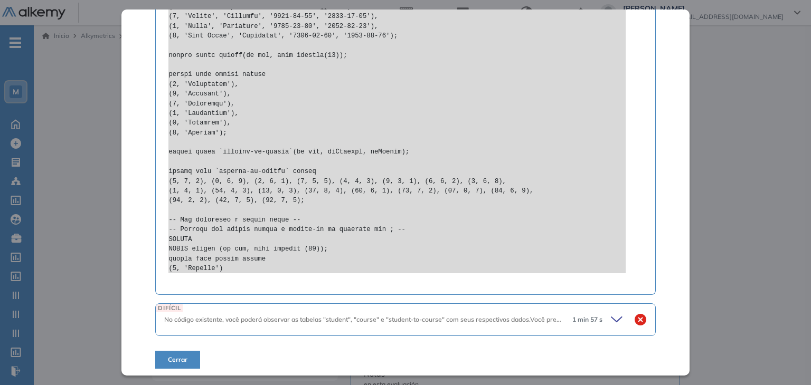
click at [611, 312] on icon at bounding box center [618, 319] width 15 height 15
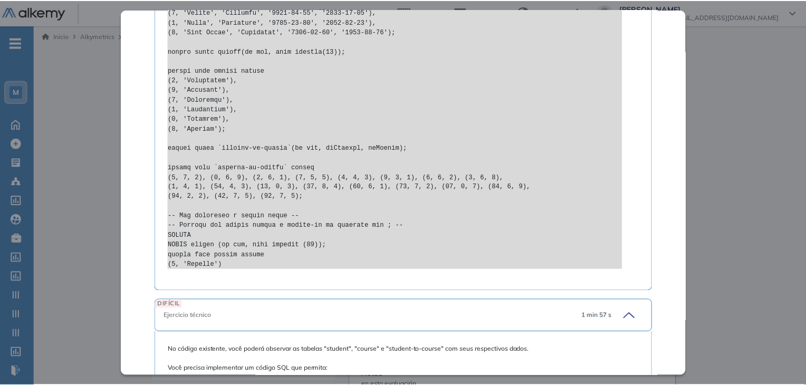
scroll to position [4641, 0]
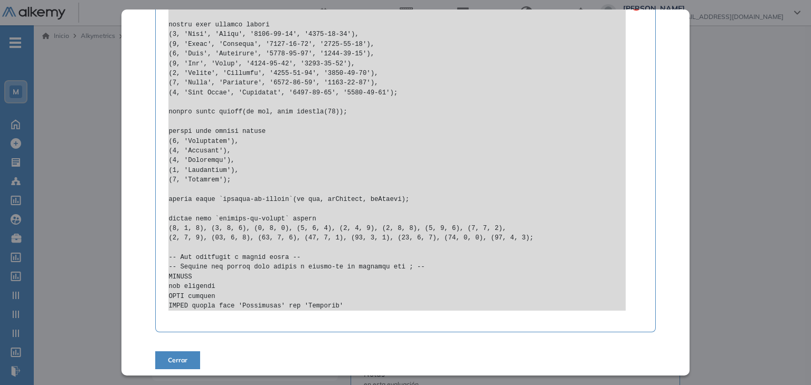
click at [175, 358] on span "Cerrar" at bounding box center [178, 360] width 20 height 9
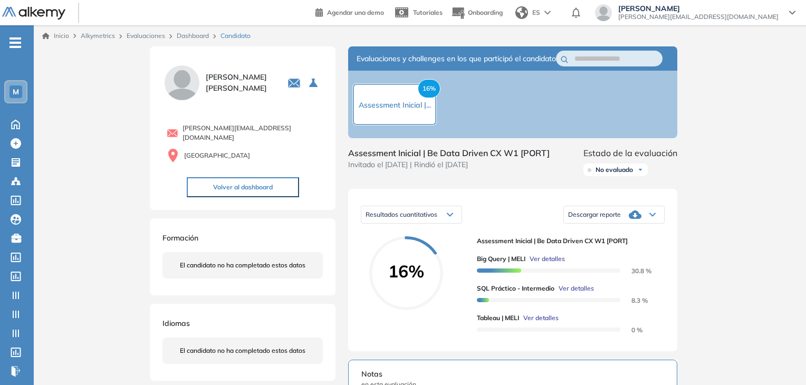
scroll to position [33, 0]
click at [188, 36] on link "Dashboard" at bounding box center [193, 36] width 32 height 8
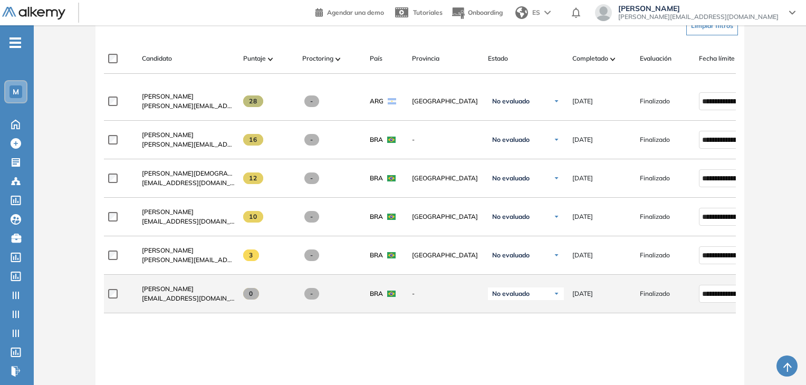
scroll to position [317, 0]
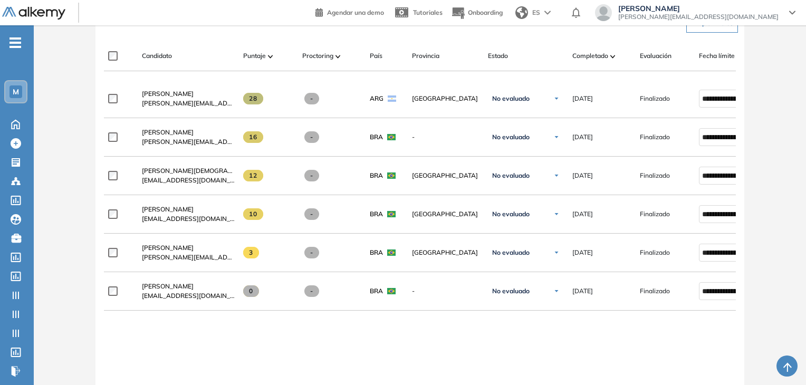
click at [59, 224] on div "Evaluación : Assessment Inicial | Be Data Driven CX W1 [PORT] Abierta Ver evalu…" at bounding box center [420, 124] width 764 height 788
click at [276, 345] on div "**********" at bounding box center [420, 284] width 633 height 408
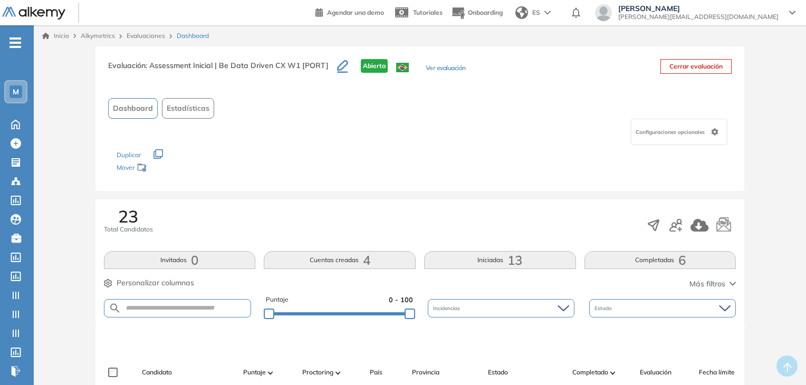
click at [157, 38] on link "Evaluaciones" at bounding box center [146, 36] width 39 height 8
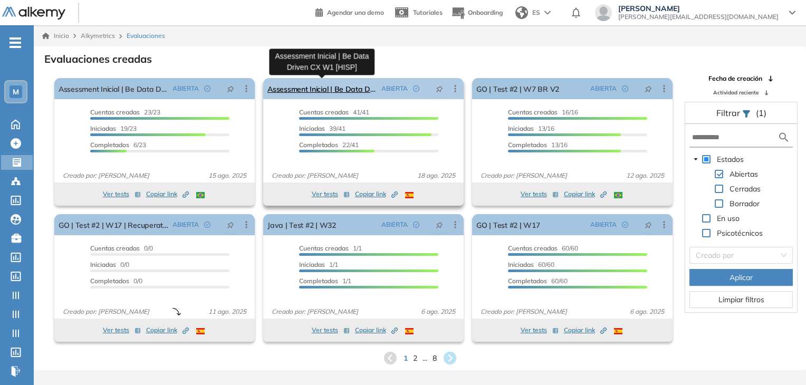
click at [321, 88] on link "Assessment Inicial | Be Data Driven CX W1 [HISP]" at bounding box center [323, 88] width 110 height 21
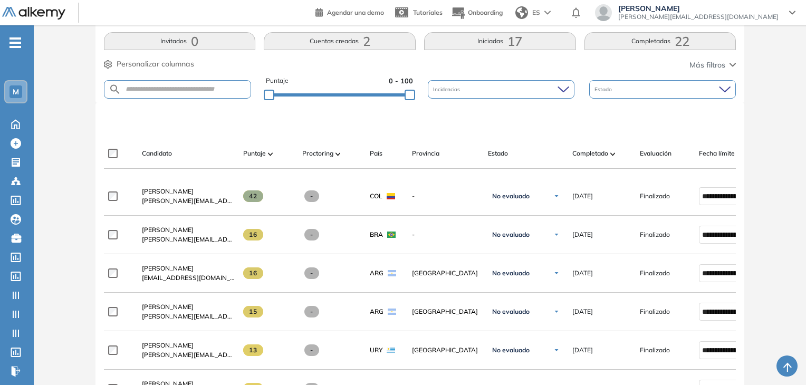
scroll to position [239, 0]
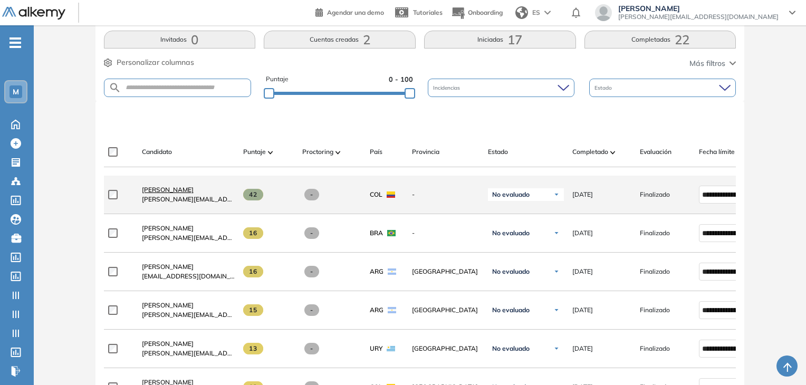
click at [188, 194] on span "[PERSON_NAME]" at bounding box center [168, 190] width 52 height 8
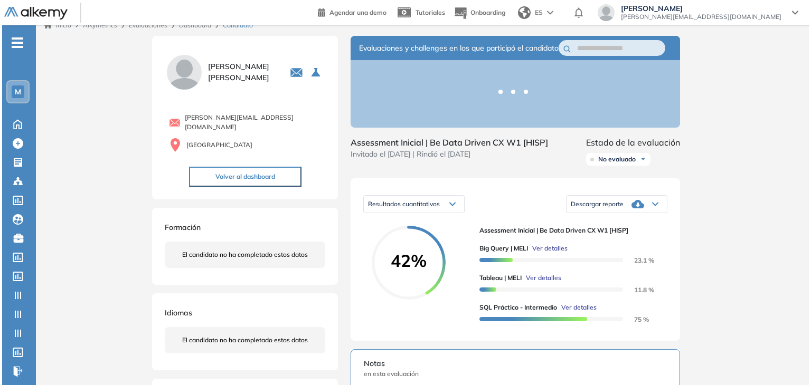
scroll to position [211, 0]
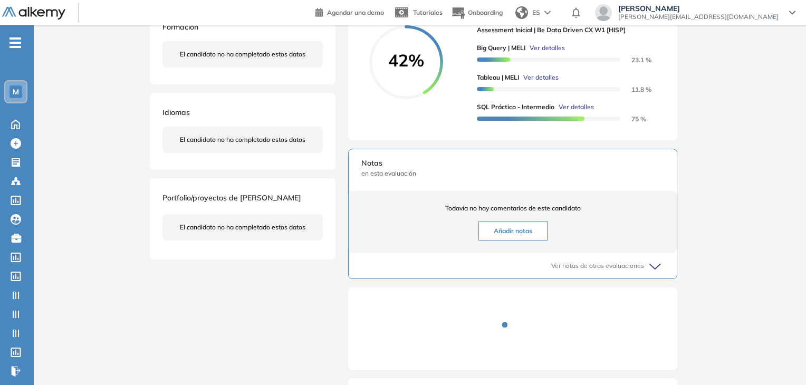
click at [585, 112] on span "Ver detalles" at bounding box center [576, 106] width 35 height 9
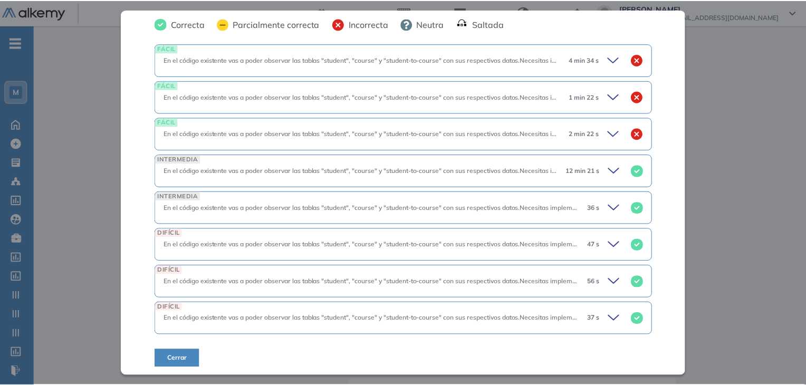
scroll to position [451, 0]
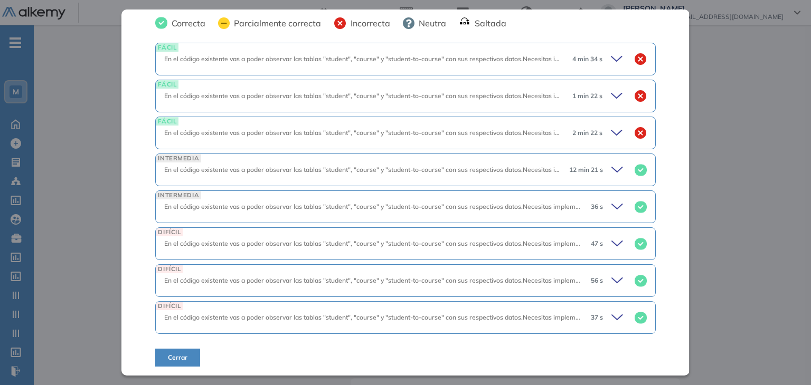
click at [611, 216] on div "INTERMEDIA En el código existente vas a poder observar las tablas "student", "c…" at bounding box center [405, 207] width 500 height 33
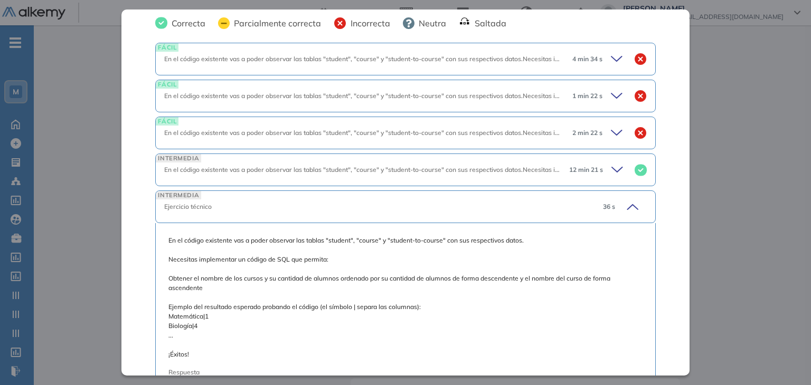
click at [607, 208] on div "36 s" at bounding box center [620, 206] width 52 height 15
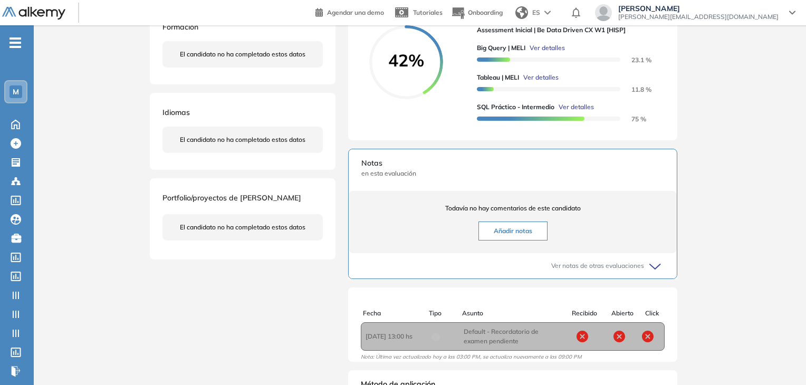
click at [716, 179] on div "Inicio Alkymetrics Evaluaciones Dashboard Candidato SQL Práctico - Intermedio C…" at bounding box center [420, 126] width 773 height 624
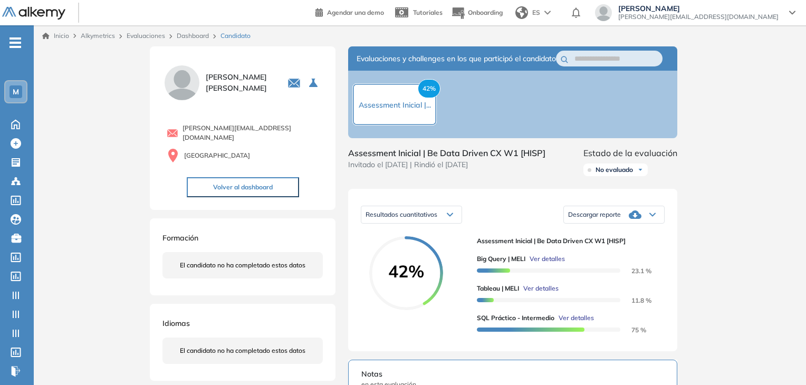
click at [177, 30] on div "Inicio Alkymetrics Evaluaciones Dashboard Candidato" at bounding box center [420, 35] width 773 height 21
click at [185, 35] on link "Dashboard" at bounding box center [193, 36] width 32 height 8
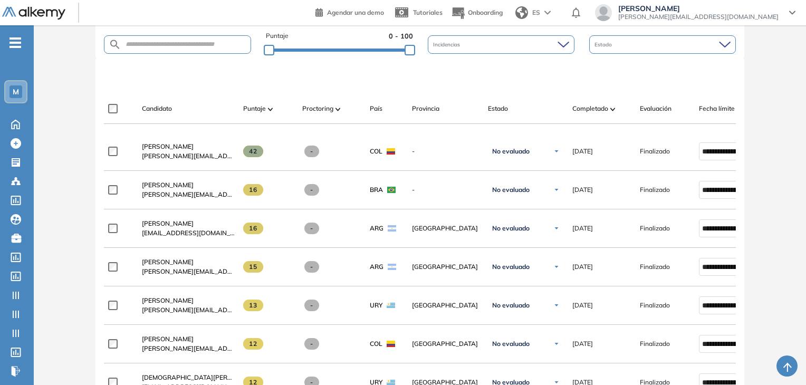
scroll to position [344, 0]
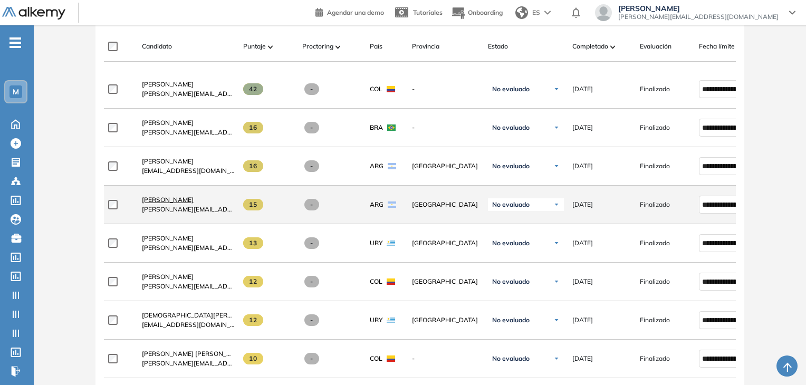
click at [167, 205] on link "[PERSON_NAME]" at bounding box center [188, 199] width 93 height 9
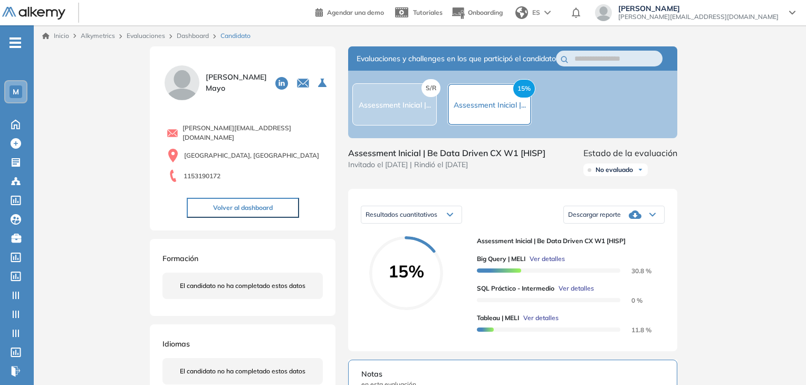
click at [578, 293] on span "Ver detalles" at bounding box center [576, 288] width 35 height 9
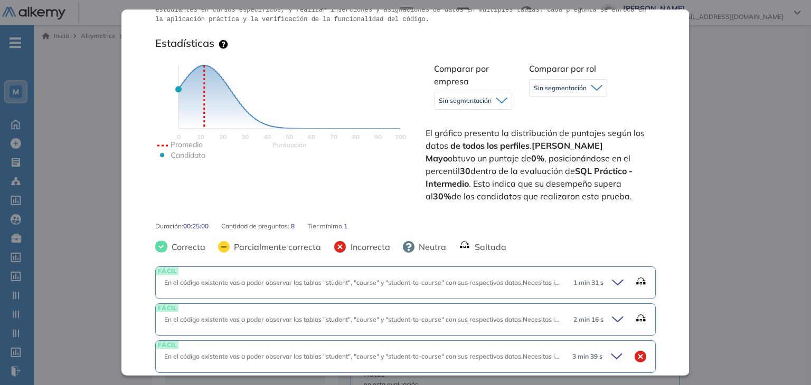
scroll to position [317, 0]
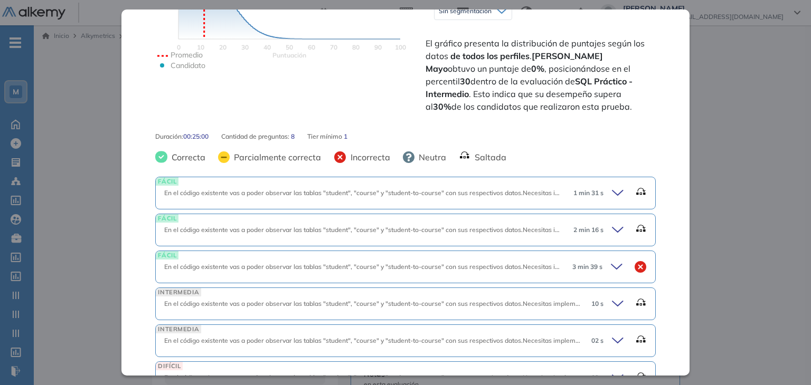
click at [611, 264] on icon at bounding box center [618, 267] width 15 height 15
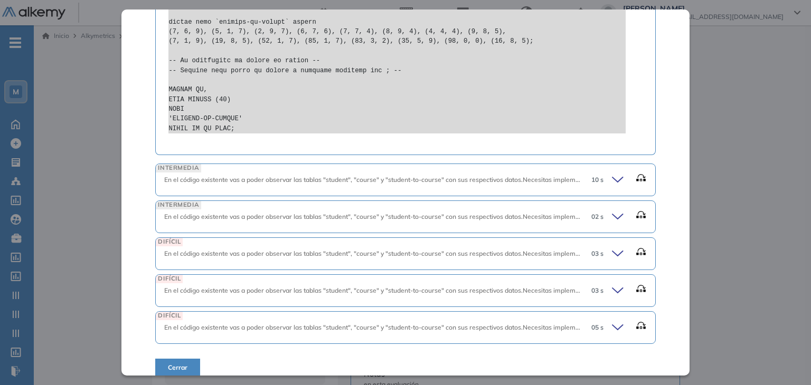
scroll to position [955, 0]
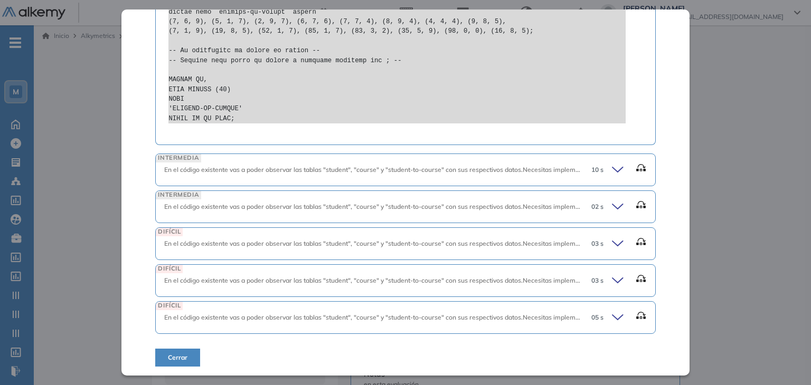
click at [612, 311] on icon at bounding box center [619, 317] width 15 height 15
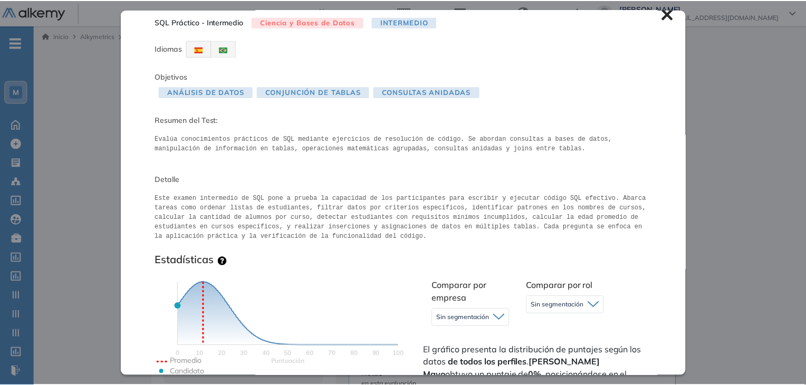
scroll to position [0, 0]
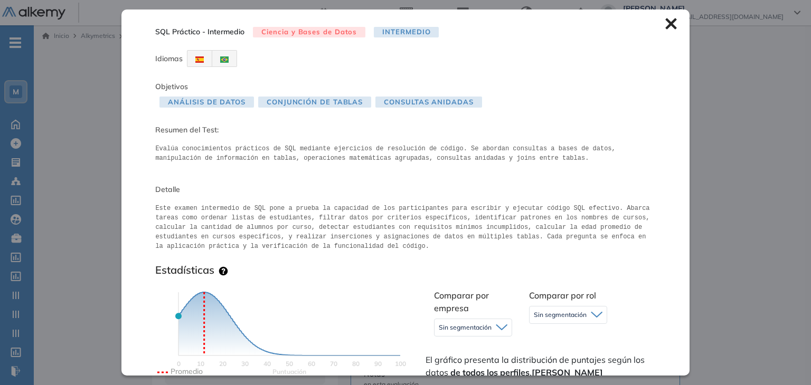
click at [665, 28] on icon at bounding box center [670, 23] width 11 height 11
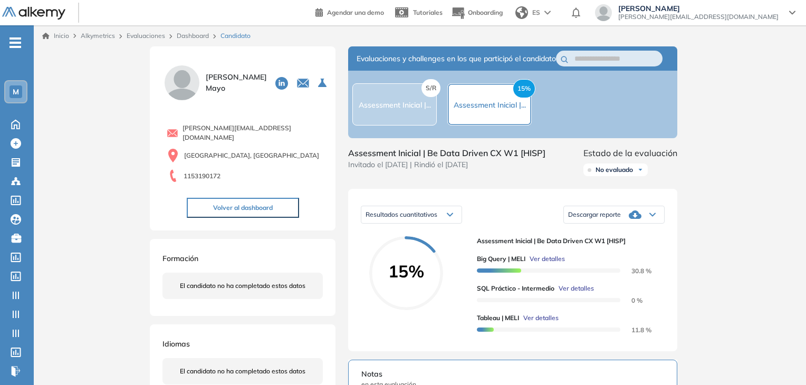
click at [201, 37] on link "Dashboard" at bounding box center [193, 36] width 32 height 8
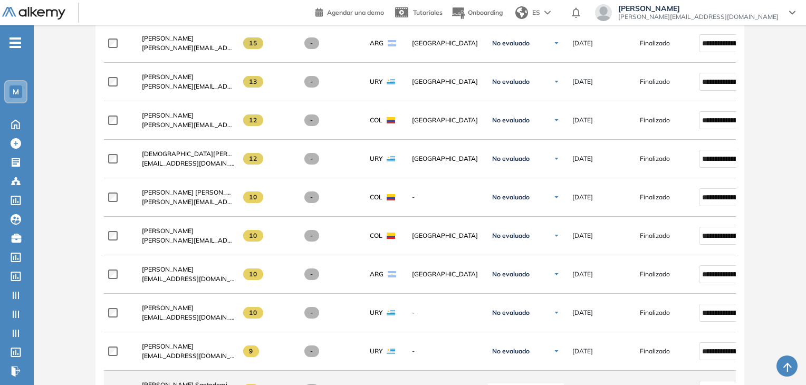
scroll to position [503, 0]
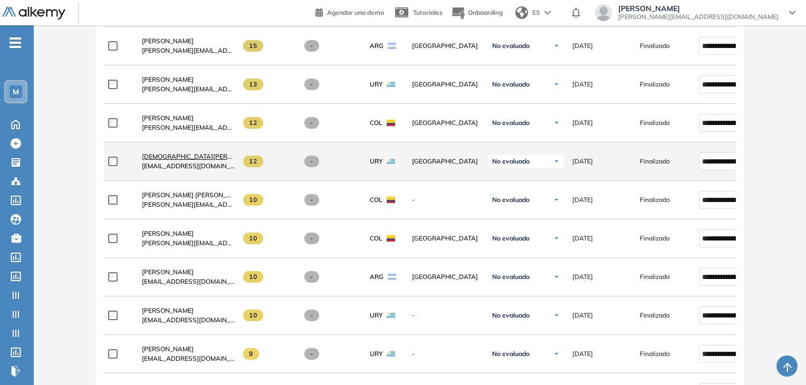
click at [168, 156] on span "[PERSON_NAME] [PERSON_NAME]" at bounding box center [203, 157] width 123 height 8
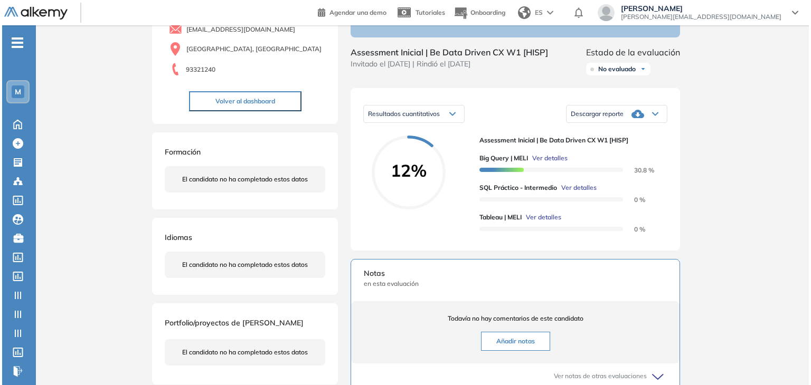
scroll to position [106, 0]
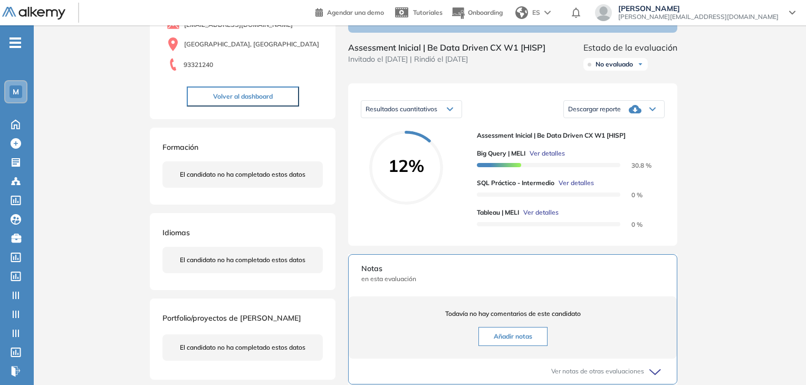
click at [573, 188] on span "Ver detalles" at bounding box center [576, 182] width 35 height 9
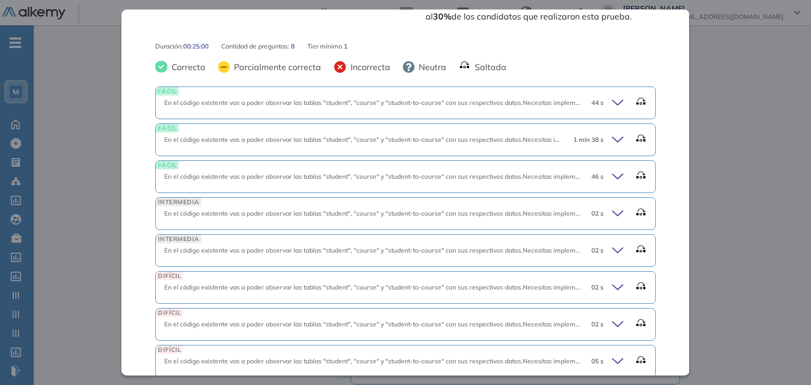
scroll to position [345, 0]
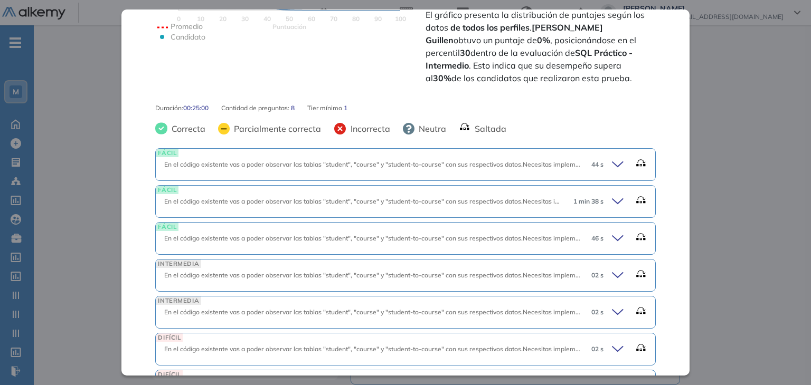
click at [612, 200] on icon at bounding box center [619, 201] width 15 height 15
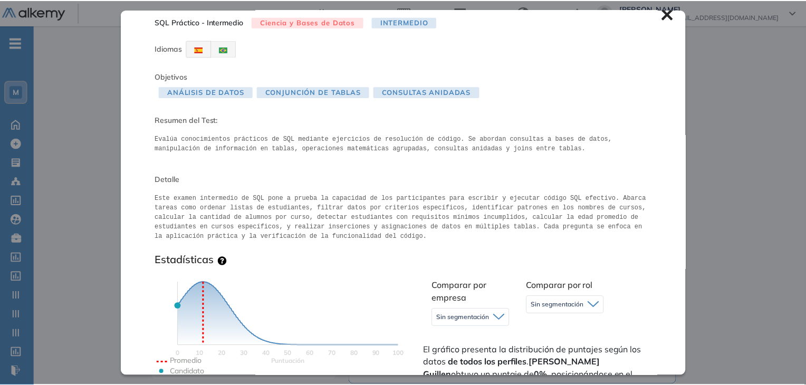
scroll to position [0, 0]
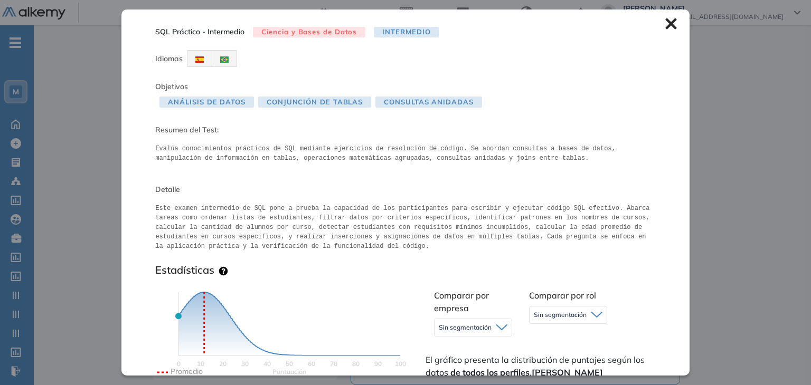
click at [665, 28] on icon at bounding box center [670, 23] width 11 height 11
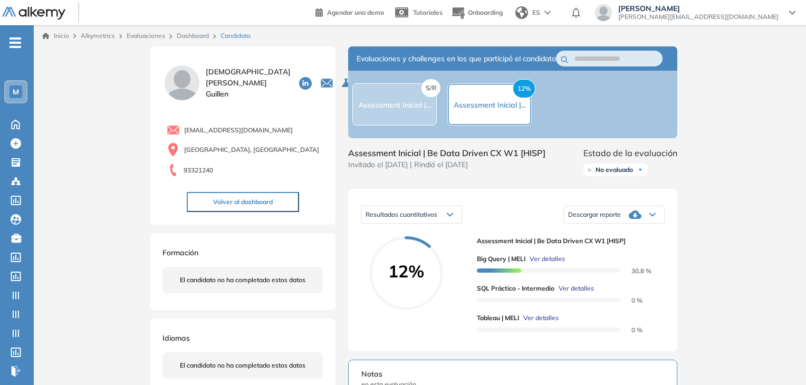
click at [196, 39] on link "Dashboard" at bounding box center [193, 36] width 32 height 8
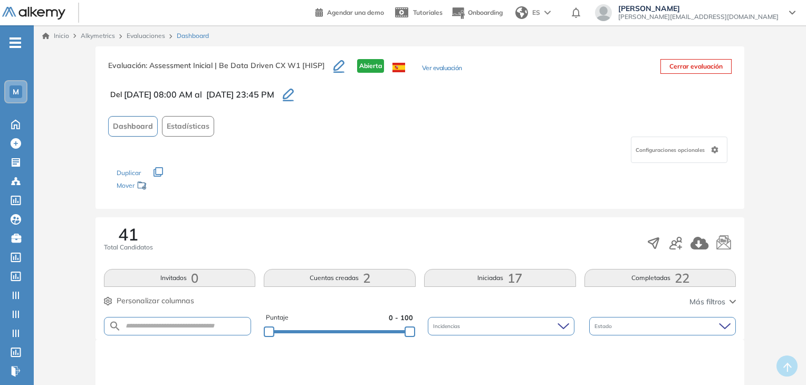
click at [156, 37] on link "Evaluaciones" at bounding box center [146, 36] width 39 height 8
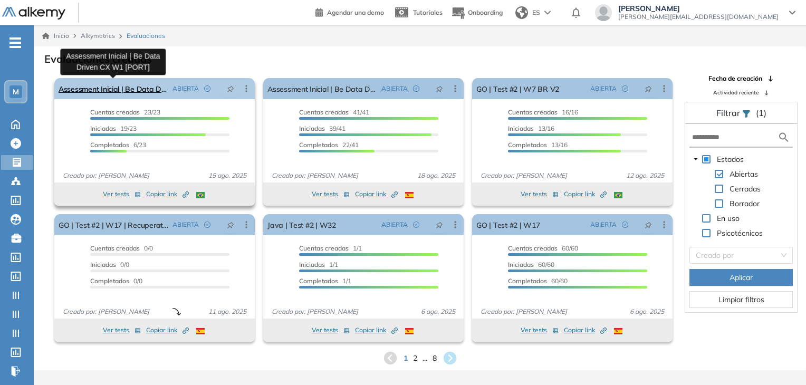
click at [120, 89] on link "Assessment Inicial | Be Data Driven CX W1 [PORT]" at bounding box center [114, 88] width 110 height 21
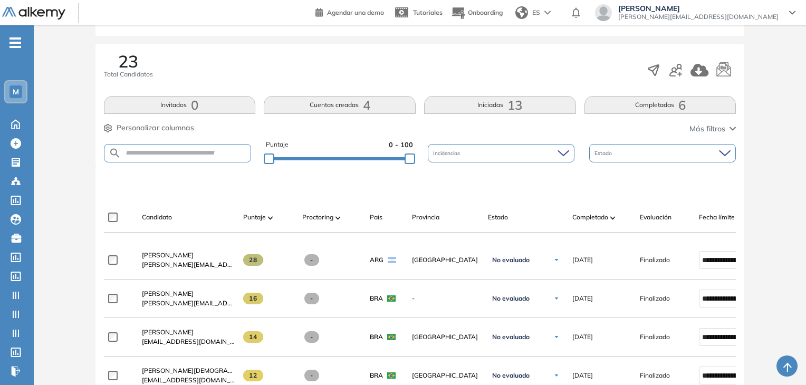
scroll to position [211, 0]
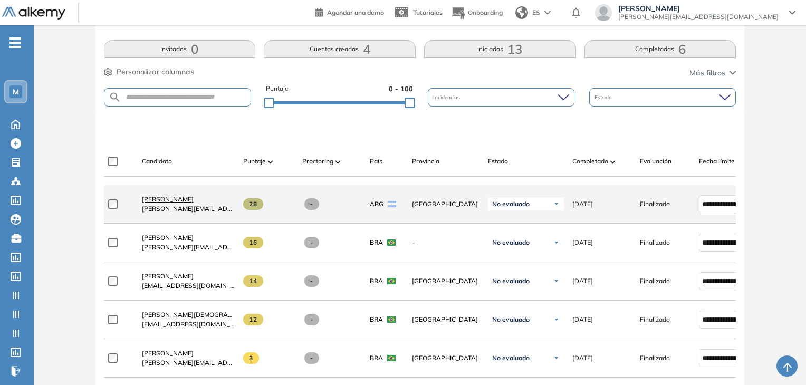
click at [179, 203] on span "[PERSON_NAME]" at bounding box center [168, 199] width 52 height 8
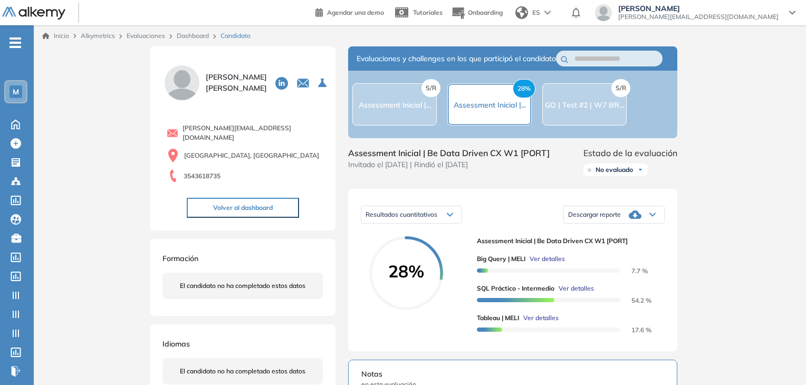
click at [194, 39] on link "Dashboard" at bounding box center [193, 36] width 32 height 8
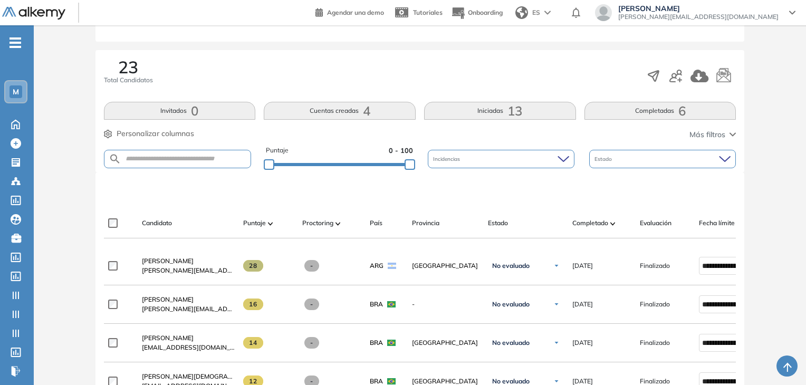
scroll to position [211, 0]
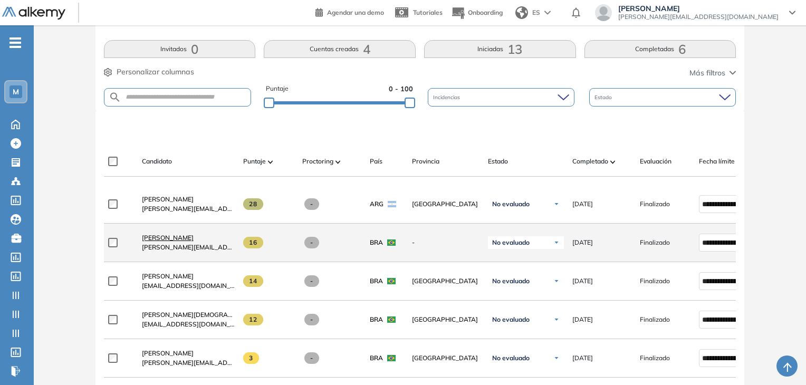
click at [170, 241] on span "[PERSON_NAME] Do [PERSON_NAME]" at bounding box center [168, 238] width 52 height 8
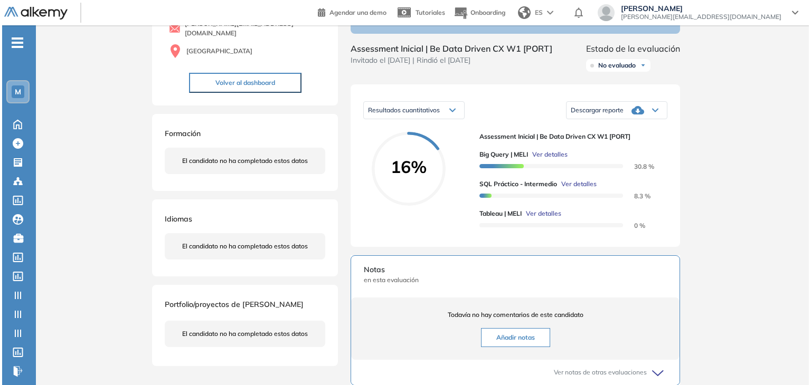
scroll to position [106, 0]
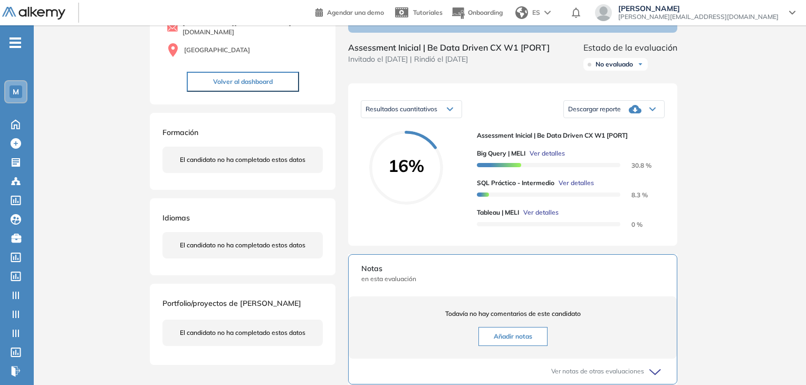
click at [575, 188] on span "Ver detalles" at bounding box center [576, 182] width 35 height 9
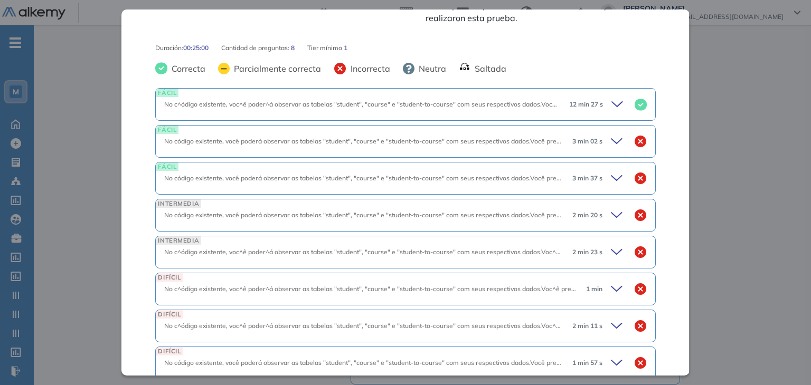
scroll to position [463, 0]
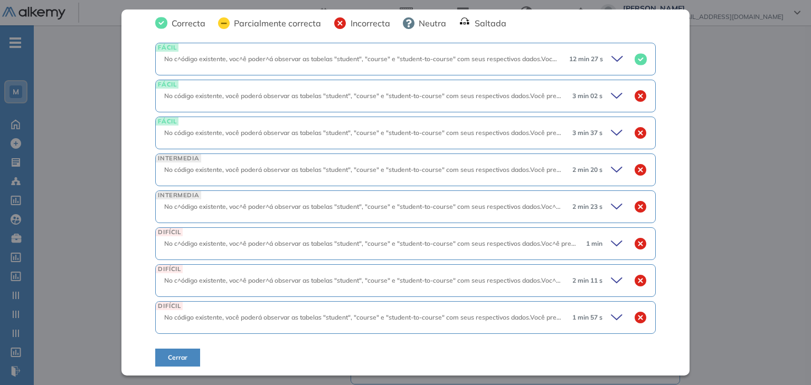
click at [602, 61] on div "12 min 27 s" at bounding box center [603, 59] width 86 height 15
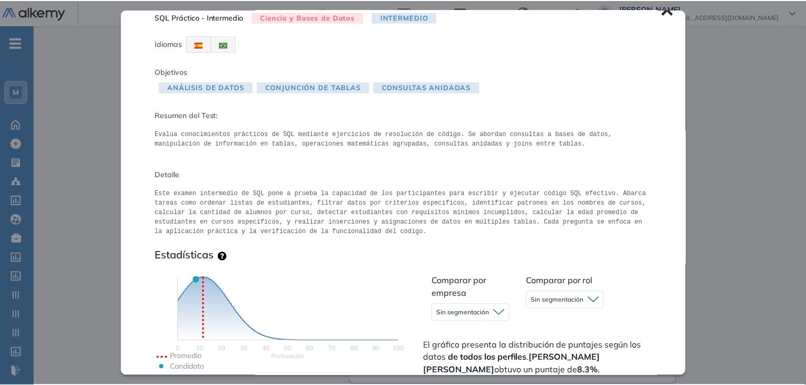
scroll to position [0, 0]
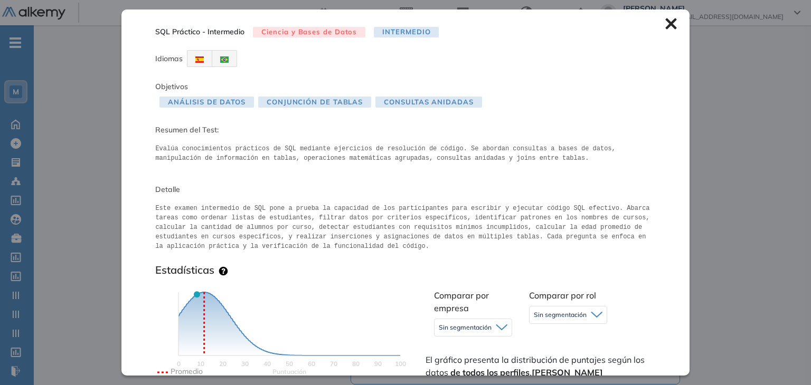
click at [665, 26] on icon at bounding box center [670, 23] width 11 height 11
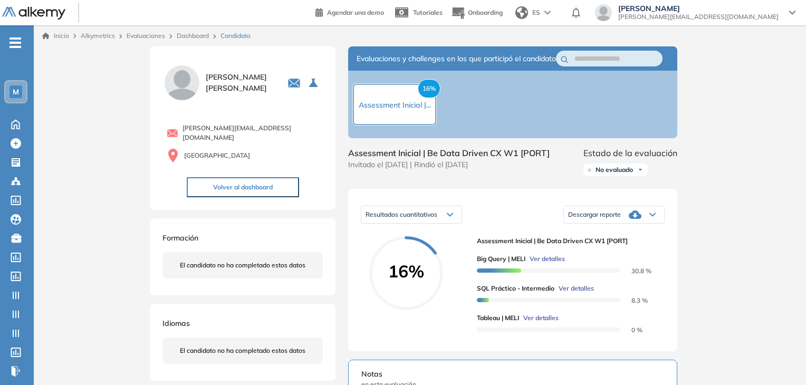
click at [195, 40] on div "Dashboard" at bounding box center [195, 35] width 44 height 9
click at [197, 39] on link "Dashboard" at bounding box center [193, 36] width 32 height 8
